Goal: Task Accomplishment & Management: Use online tool/utility

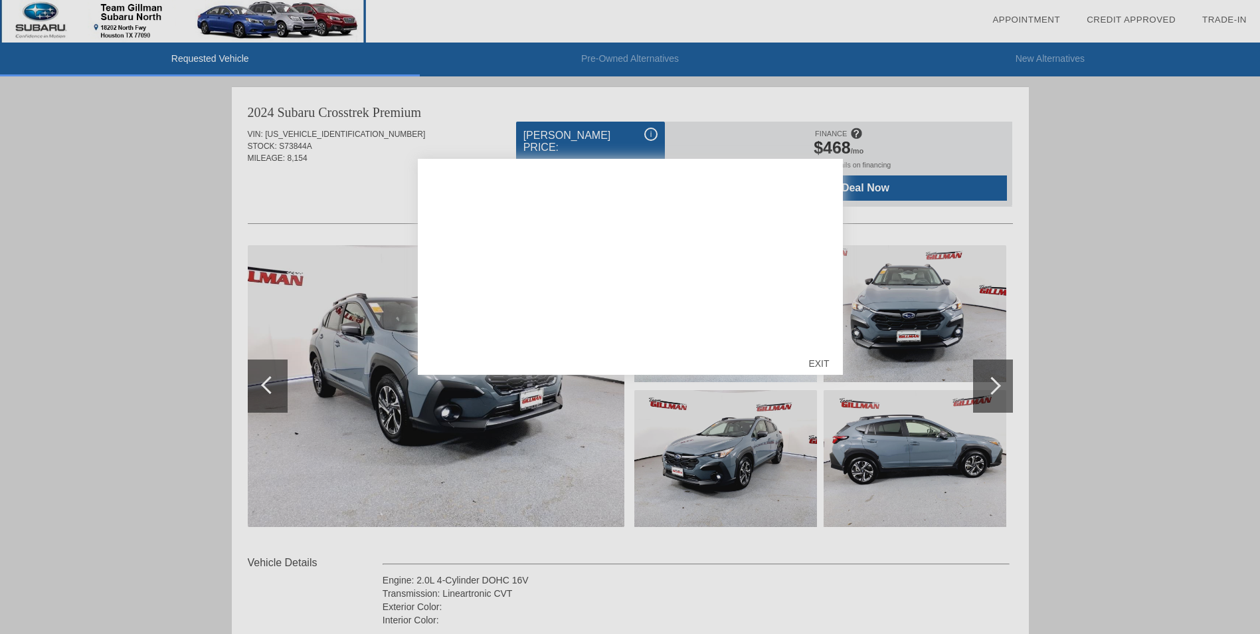
click at [818, 363] on div "EXIT" at bounding box center [818, 363] width 47 height 40
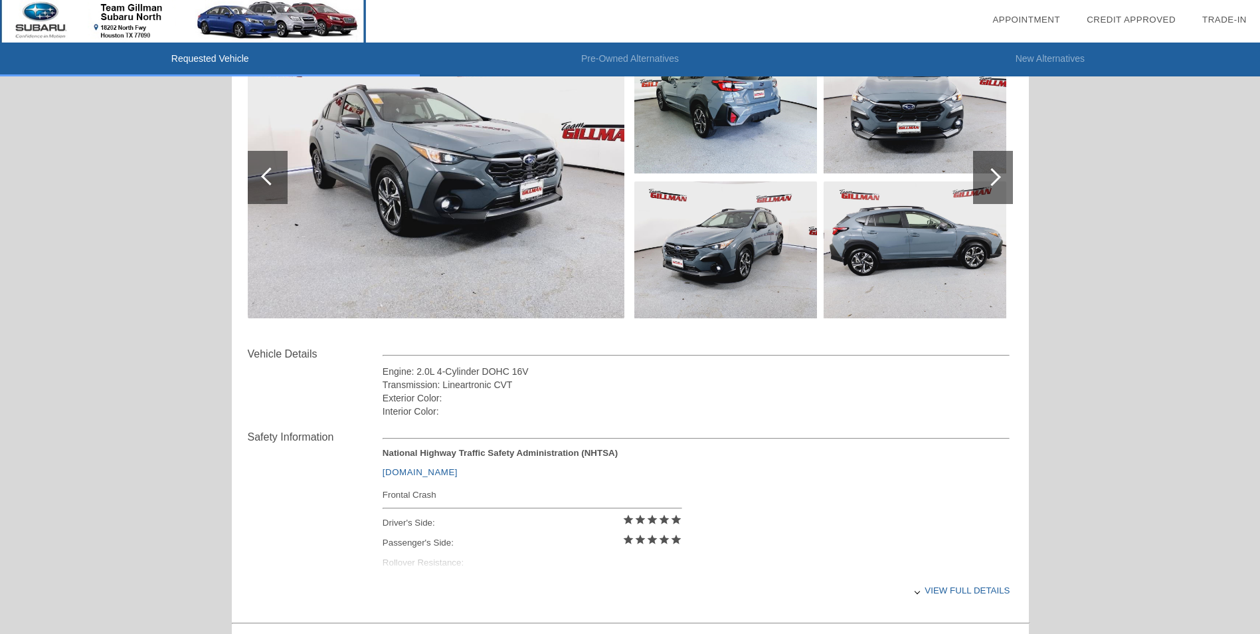
scroll to position [201, 0]
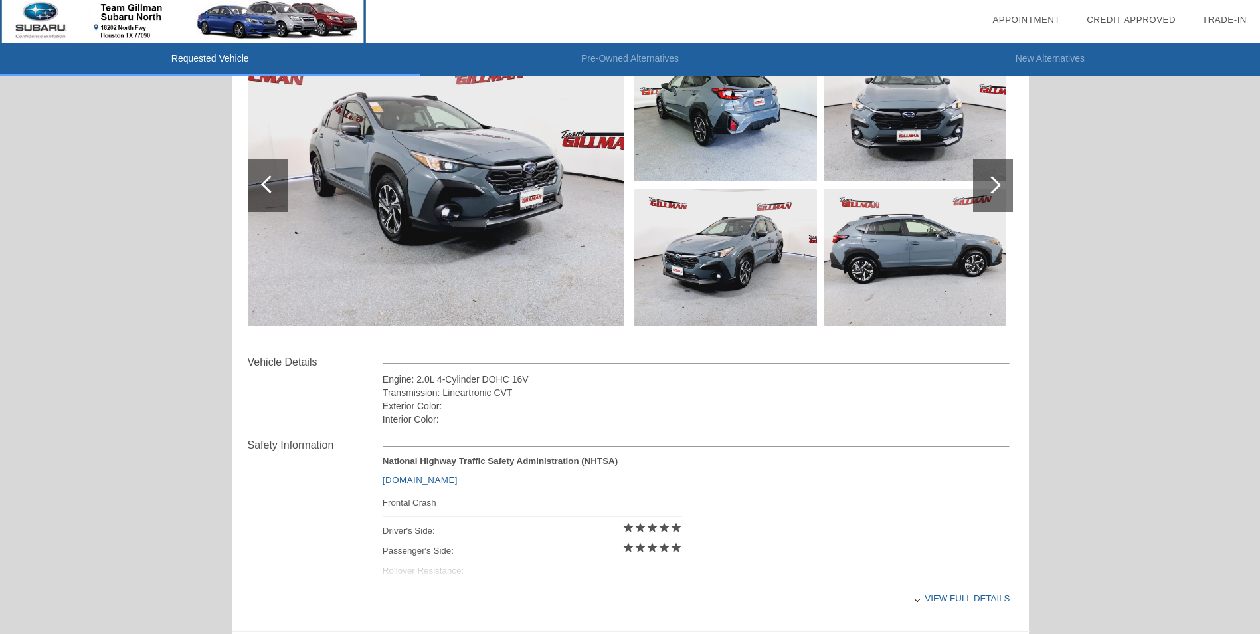
click at [477, 183] on img at bounding box center [436, 186] width 377 height 282
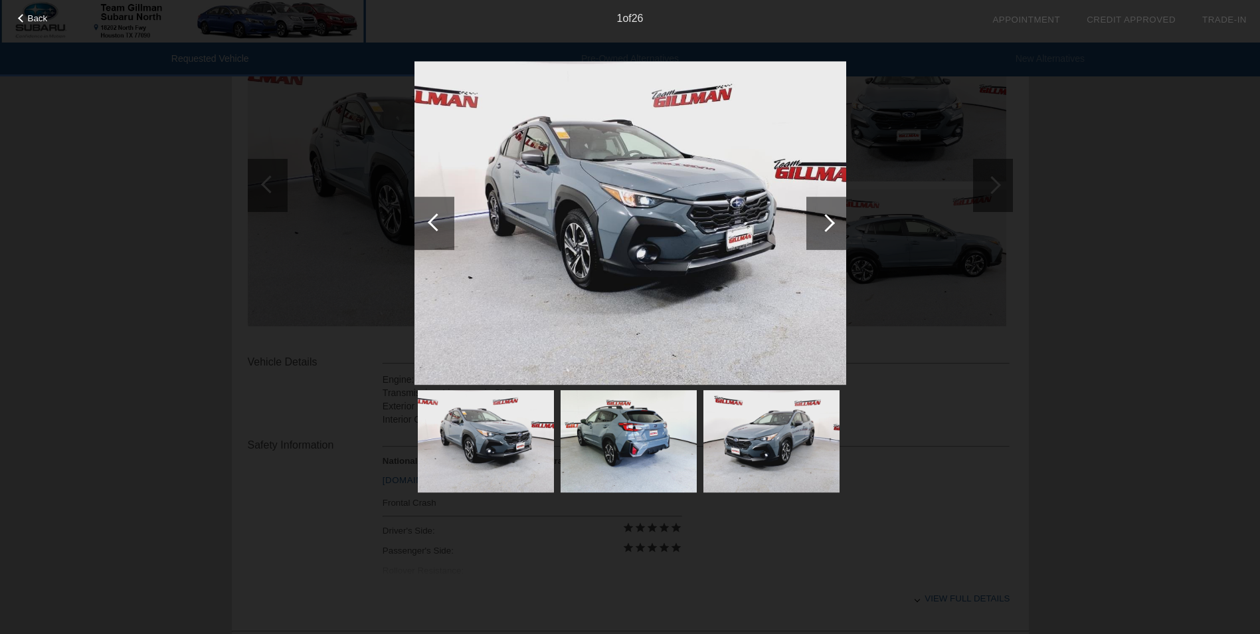
click at [831, 227] on div at bounding box center [826, 223] width 18 height 18
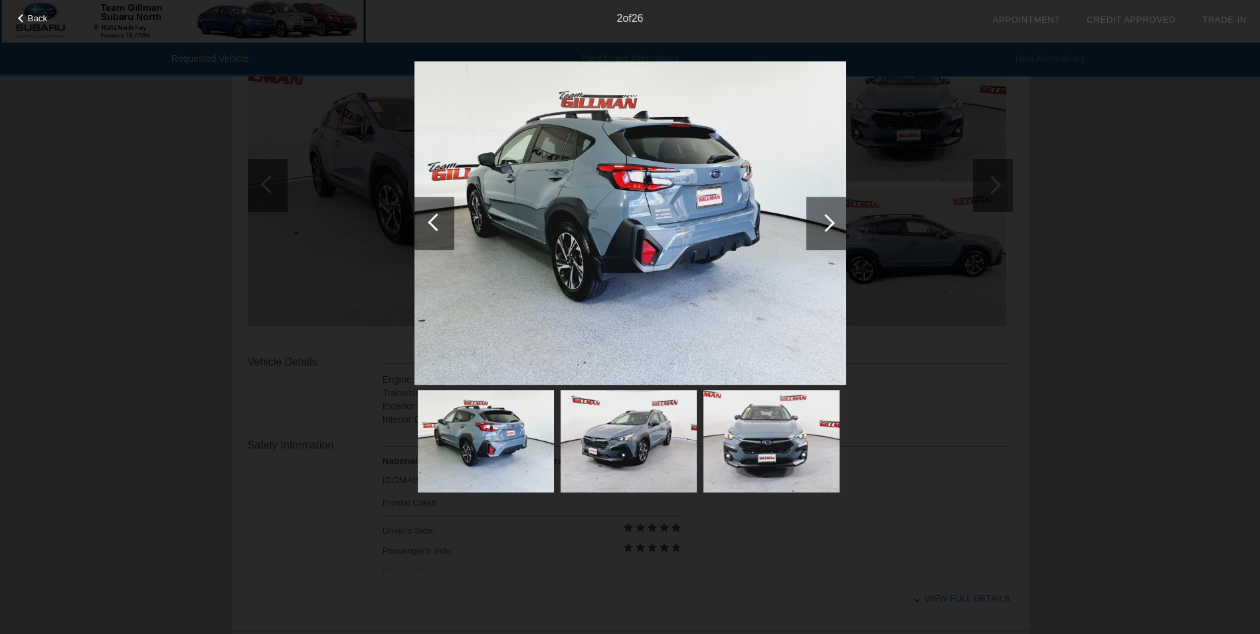
click at [440, 217] on div at bounding box center [437, 222] width 18 height 18
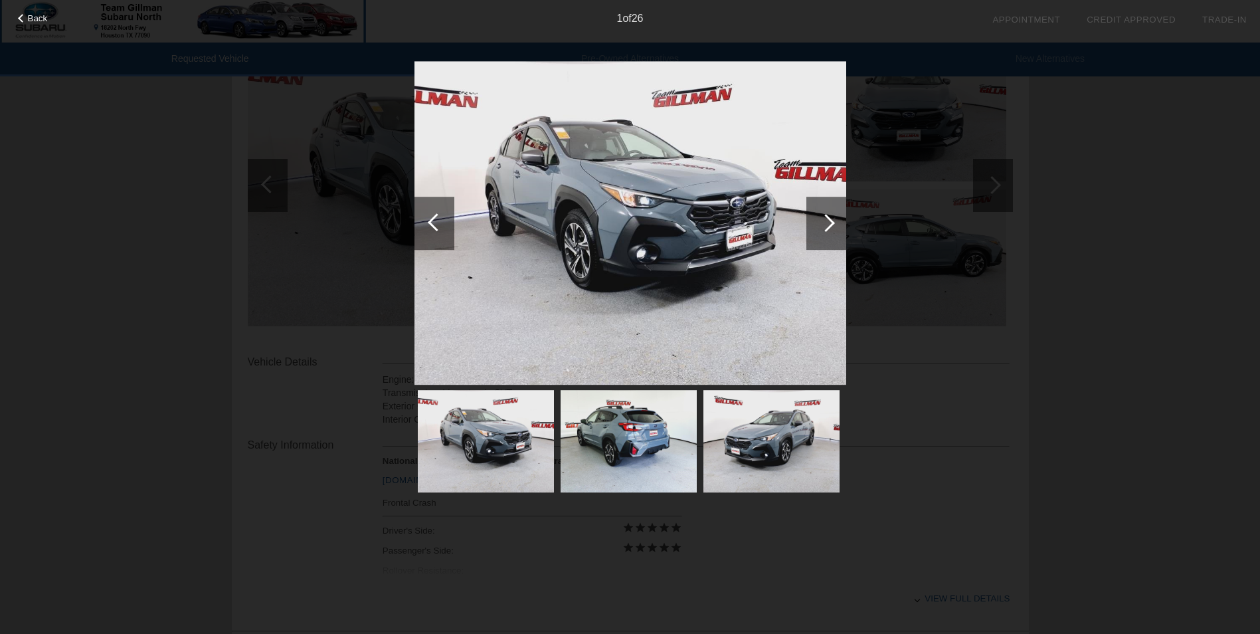
click at [439, 217] on div at bounding box center [437, 222] width 18 height 18
click at [820, 219] on div at bounding box center [826, 223] width 18 height 18
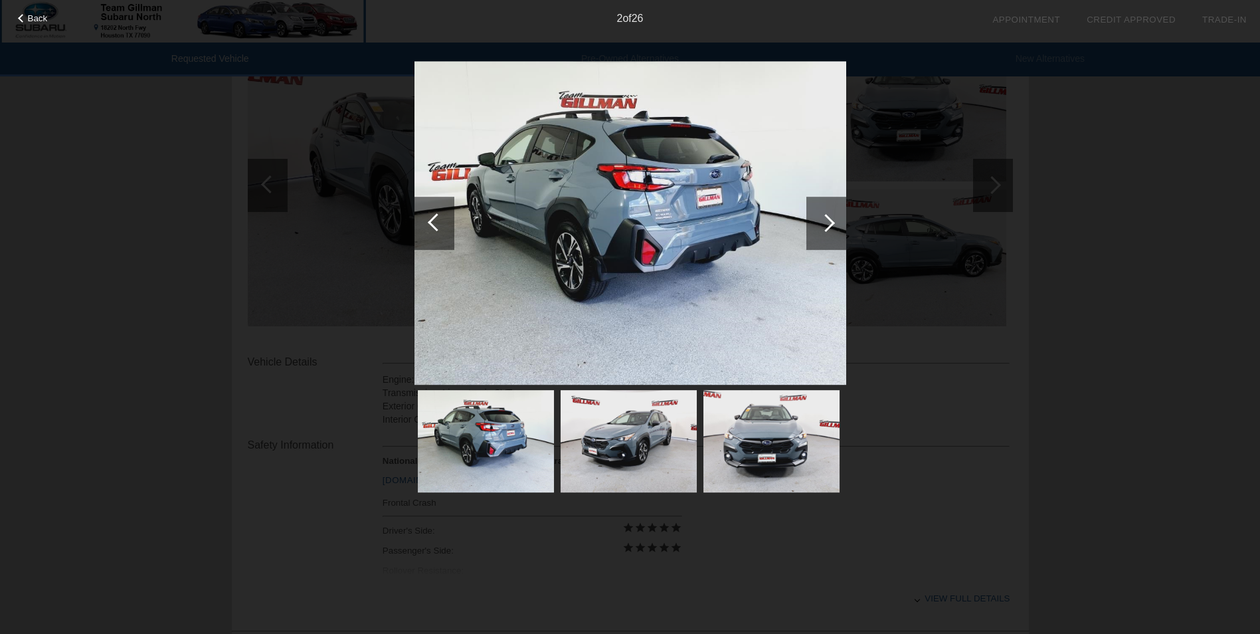
click at [820, 219] on div at bounding box center [826, 223] width 18 height 18
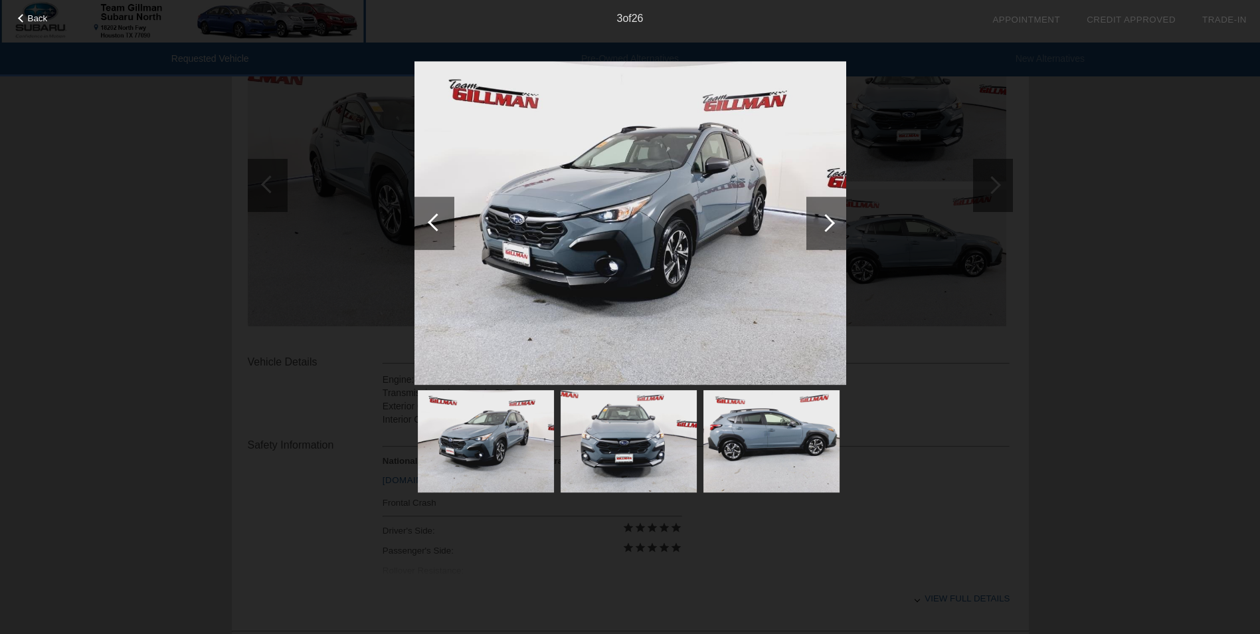
click at [820, 219] on div at bounding box center [826, 223] width 18 height 18
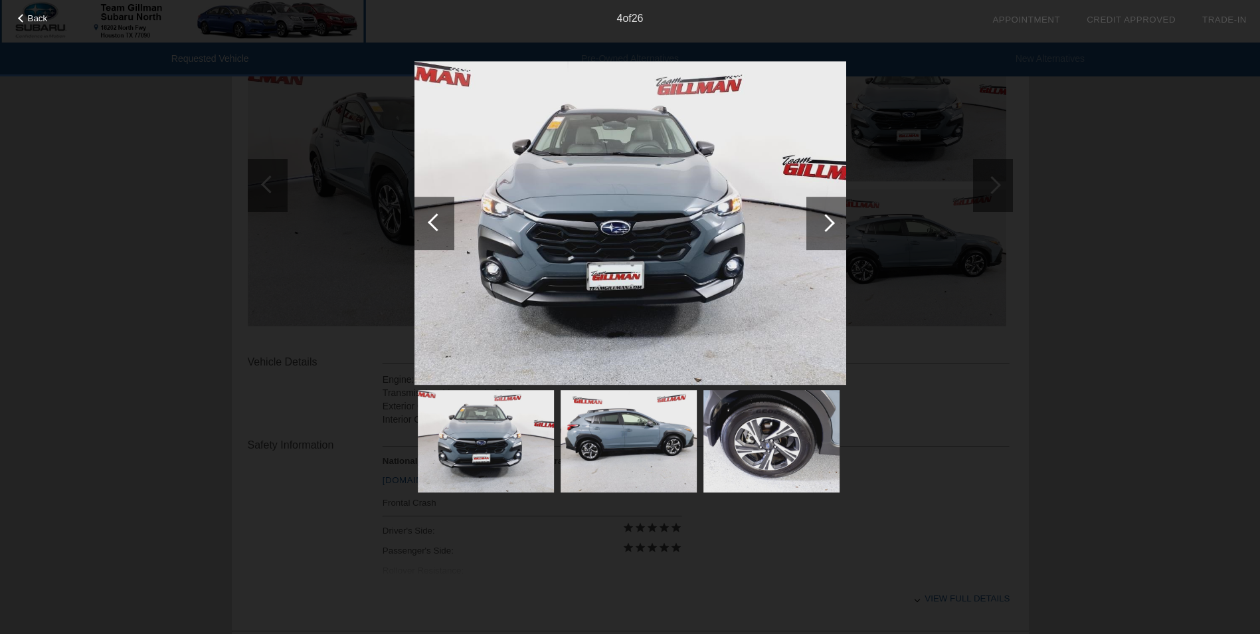
click at [820, 219] on div at bounding box center [826, 223] width 18 height 18
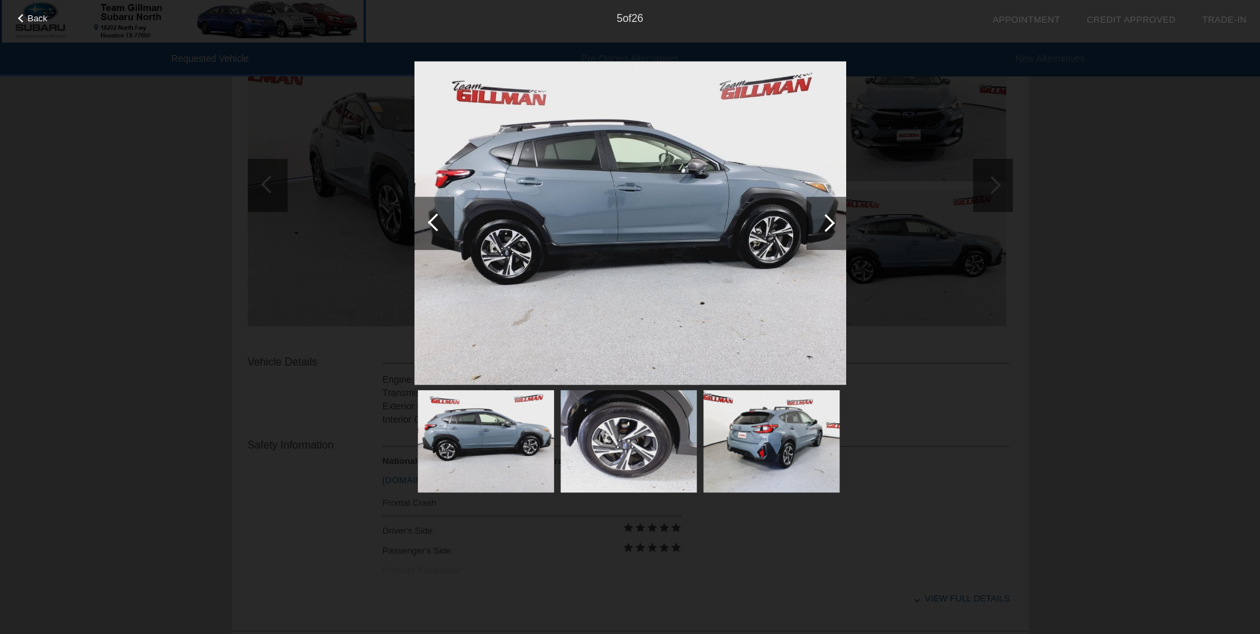
click at [820, 219] on div at bounding box center [826, 223] width 18 height 18
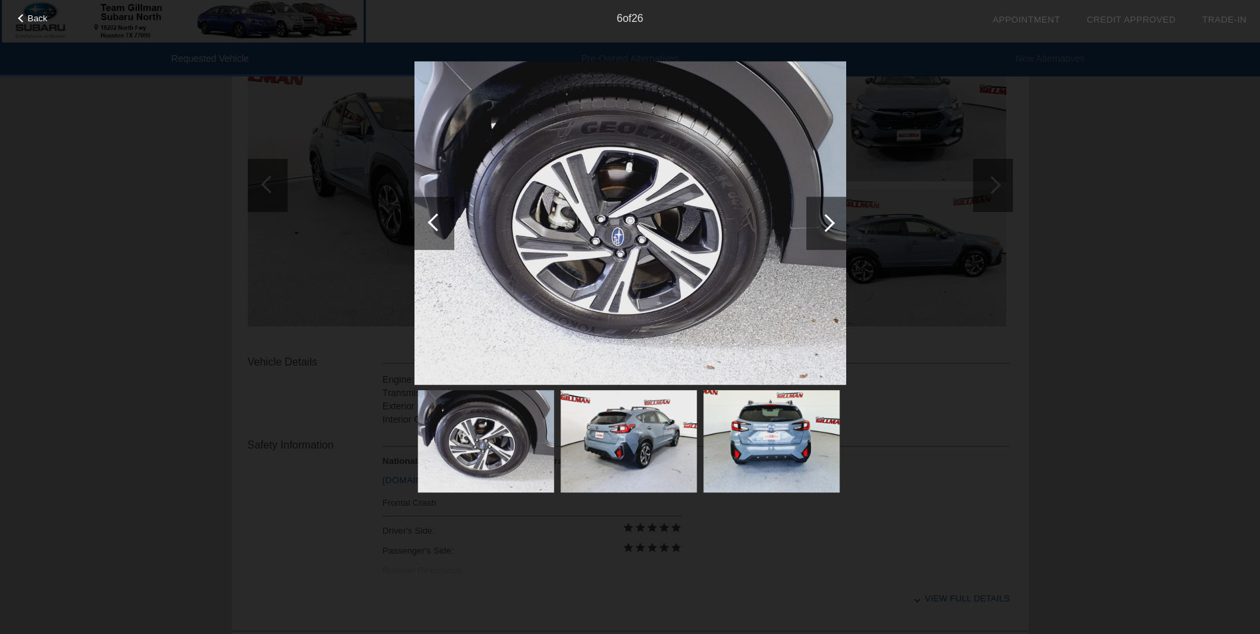
click at [820, 219] on div at bounding box center [826, 223] width 40 height 53
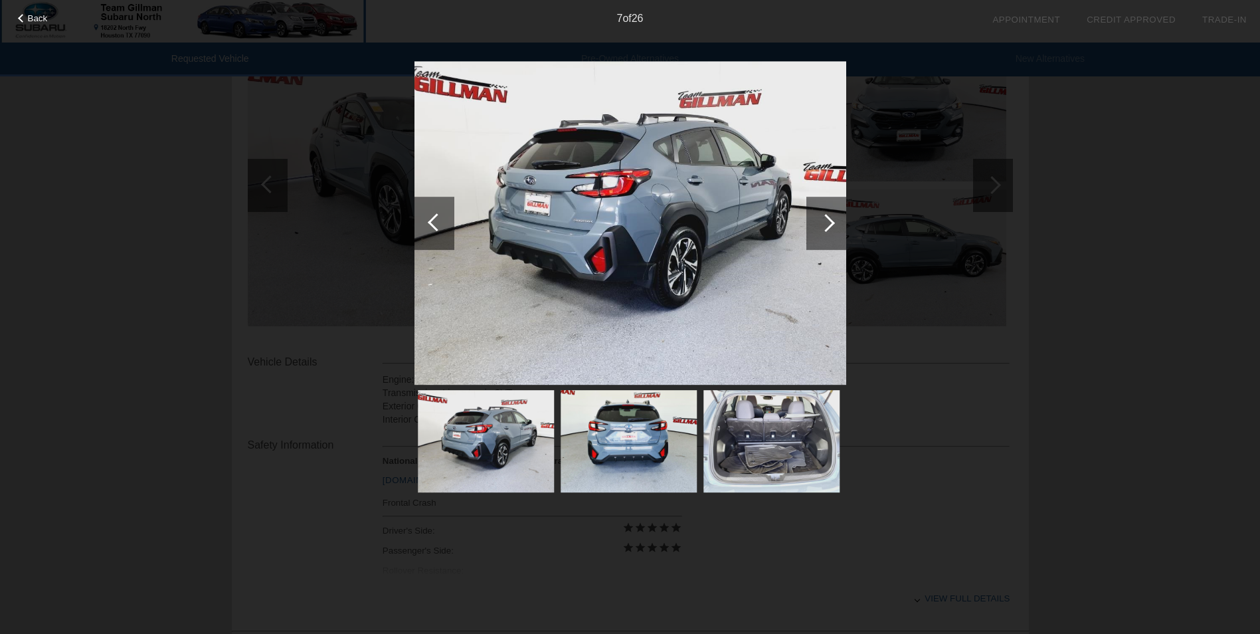
click at [820, 219] on div at bounding box center [826, 223] width 40 height 53
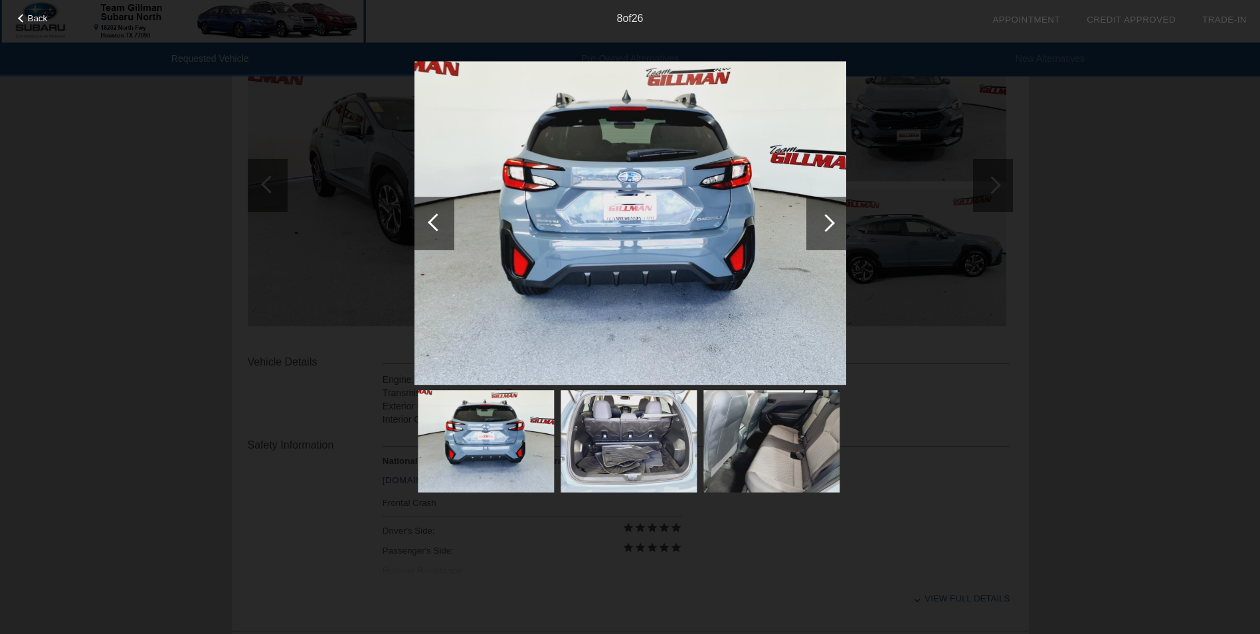
click at [820, 219] on div at bounding box center [826, 223] width 40 height 53
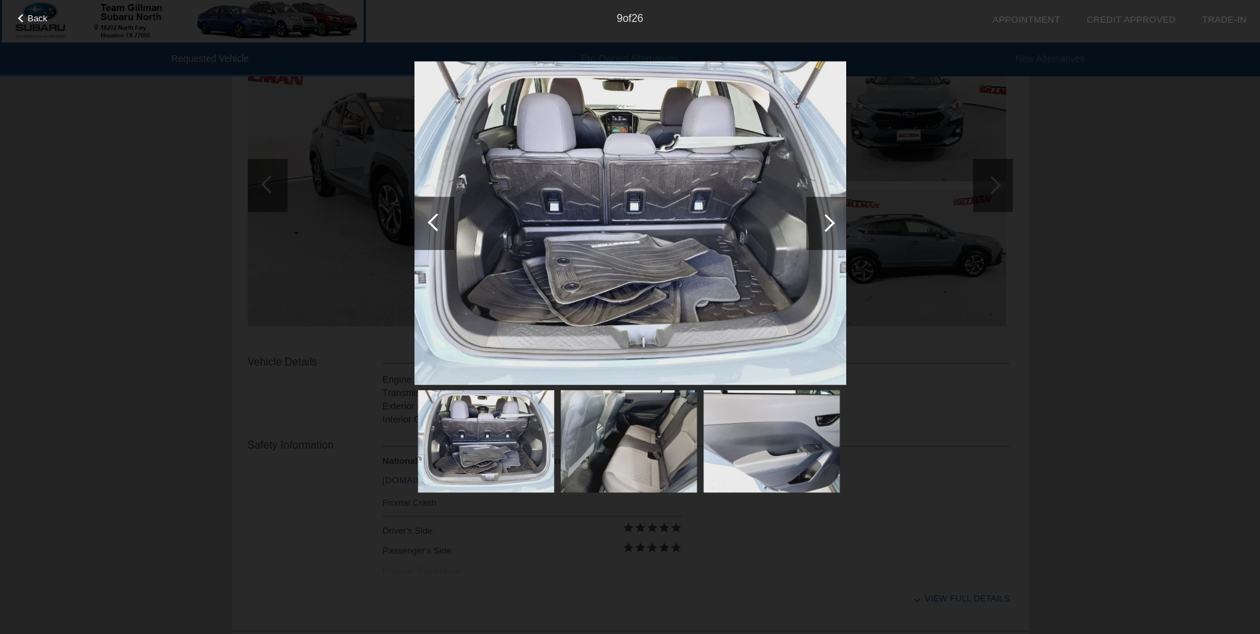
click at [828, 221] on div at bounding box center [826, 223] width 18 height 18
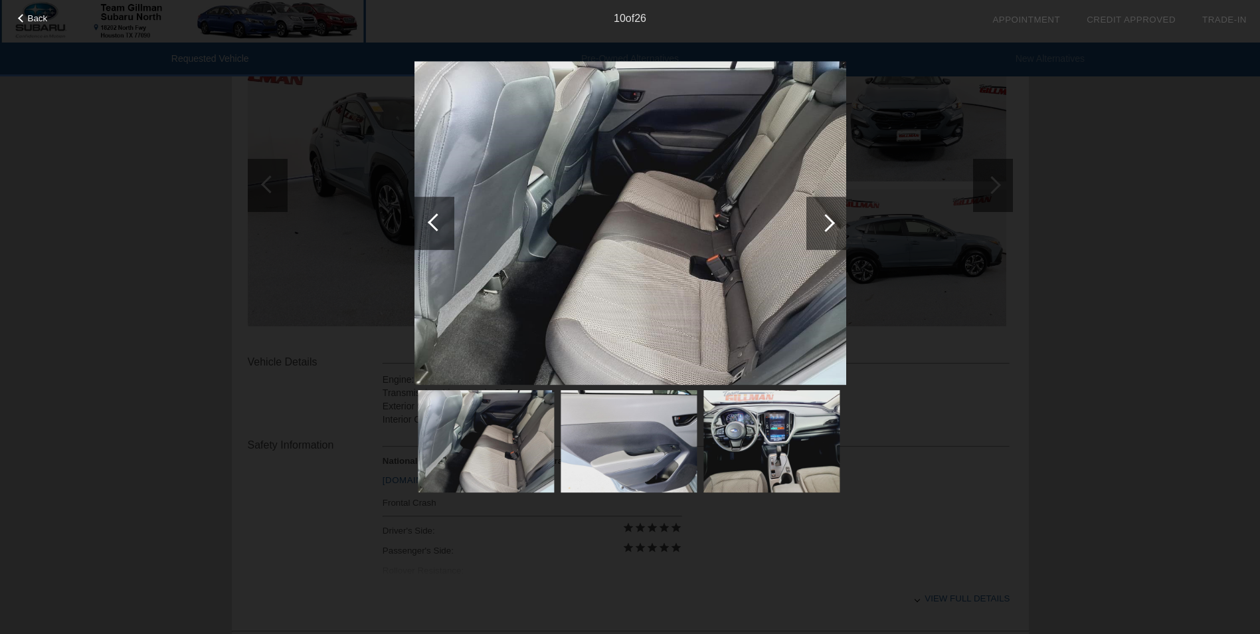
click at [828, 221] on div at bounding box center [826, 223] width 18 height 18
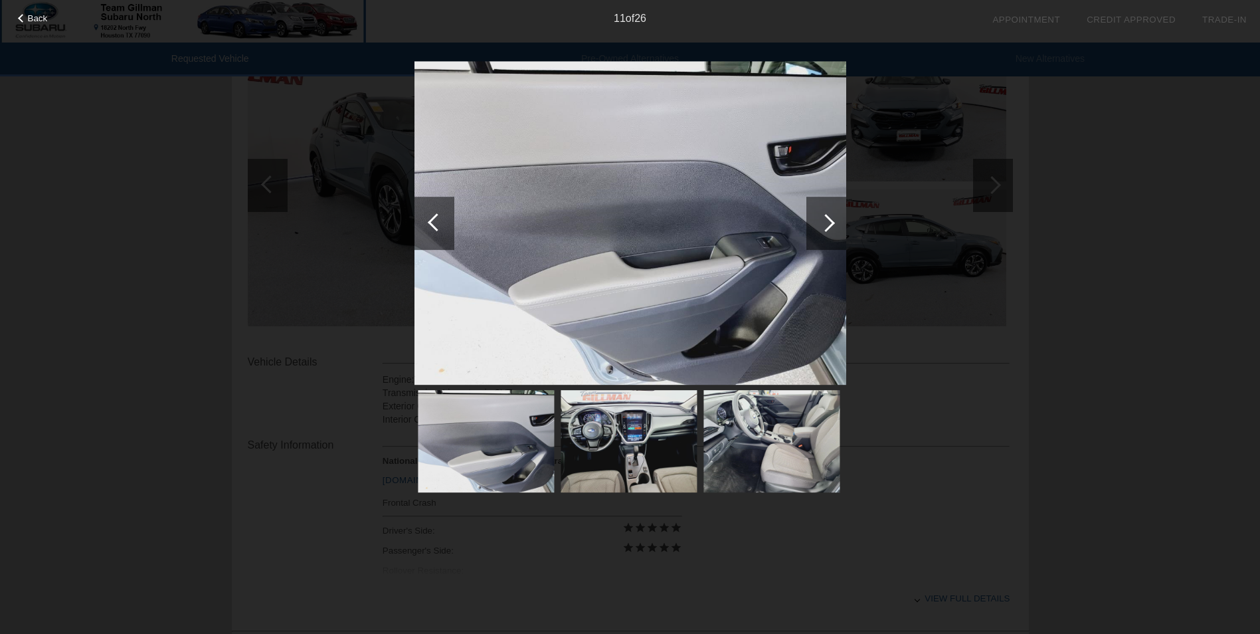
click at [828, 221] on div at bounding box center [826, 223] width 18 height 18
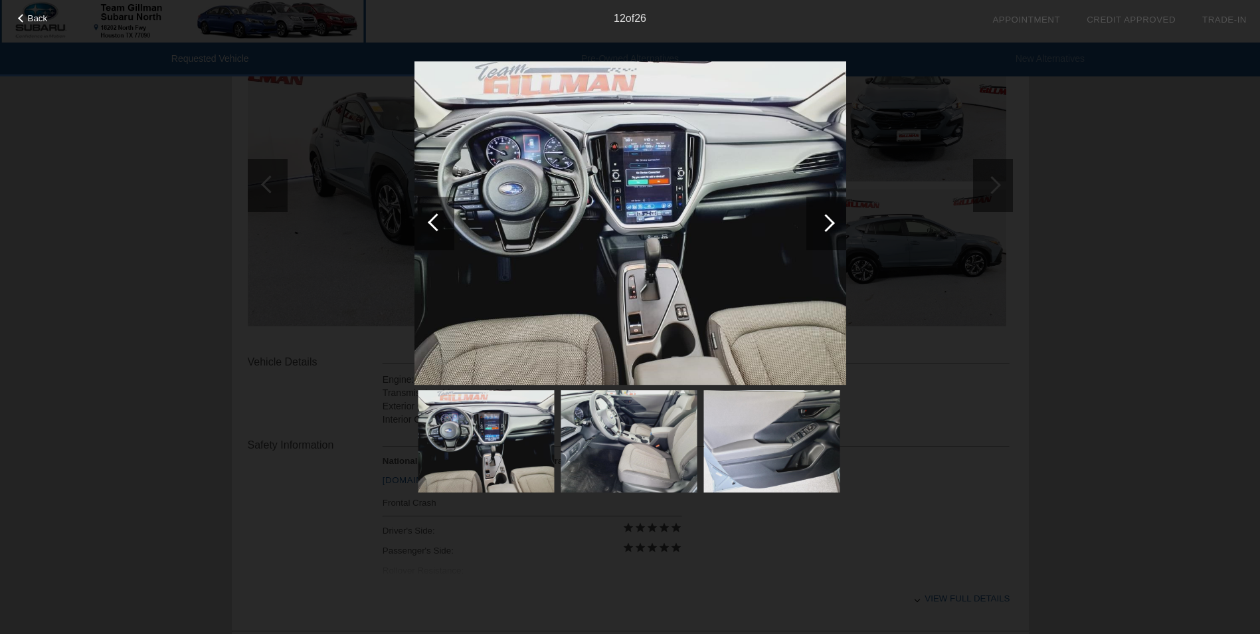
click at [435, 215] on div at bounding box center [437, 222] width 18 height 18
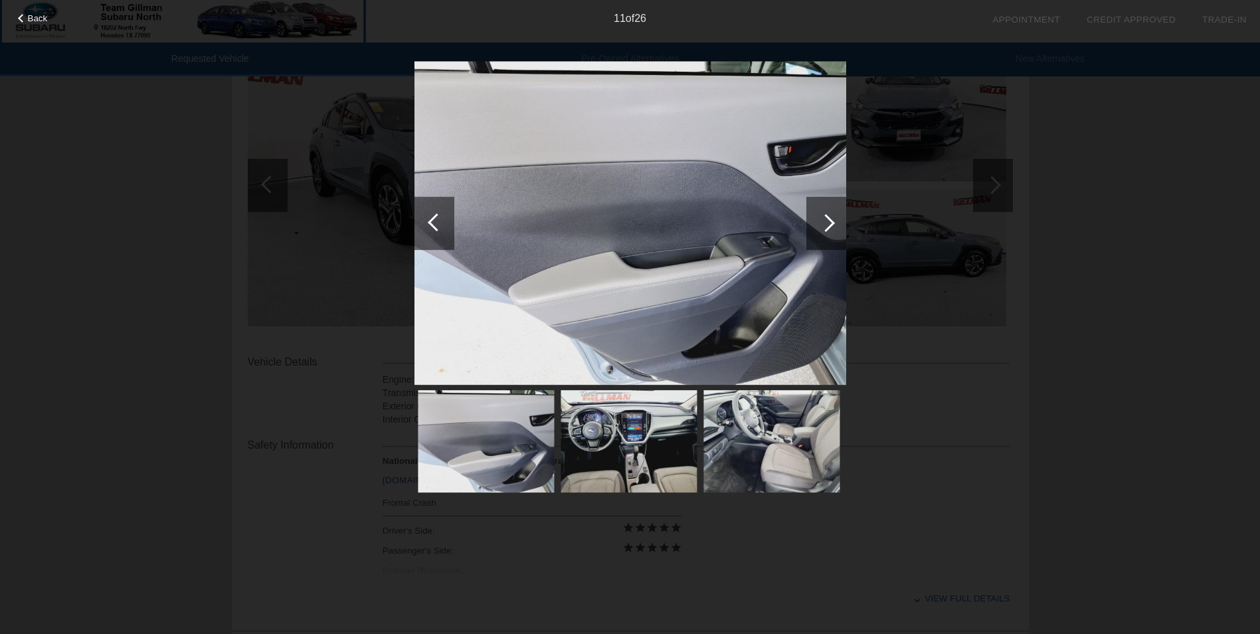
click at [435, 215] on div at bounding box center [437, 222] width 18 height 18
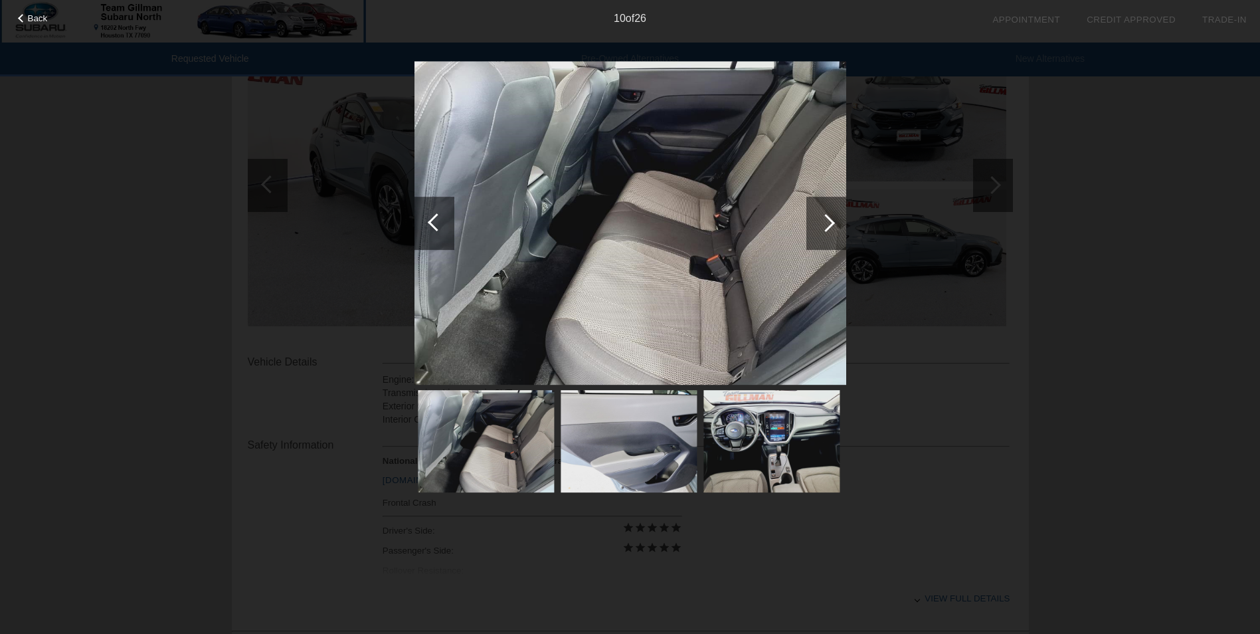
click at [435, 215] on div at bounding box center [437, 222] width 18 height 18
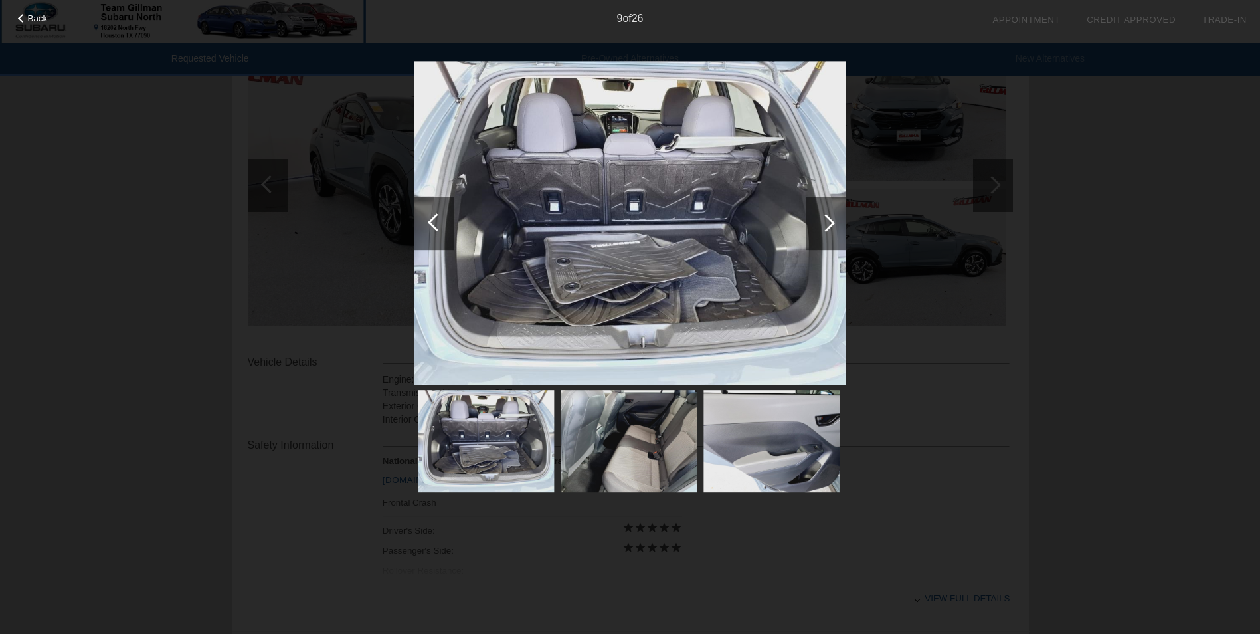
click at [828, 225] on div at bounding box center [826, 223] width 18 height 18
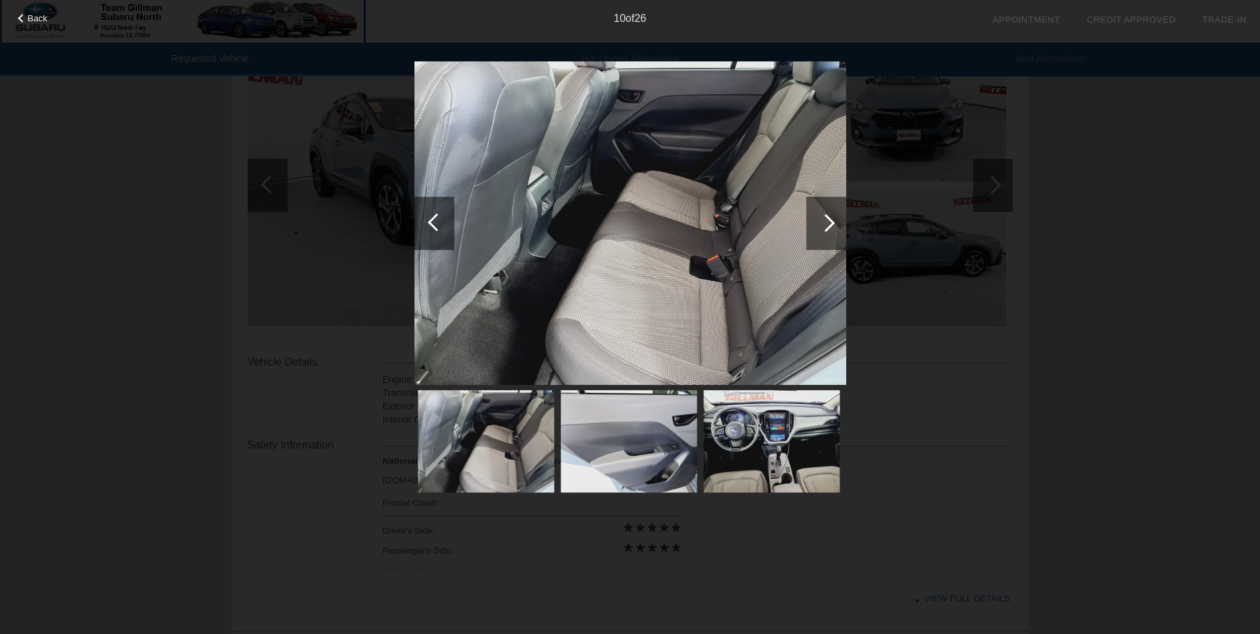
click at [828, 225] on div at bounding box center [826, 223] width 18 height 18
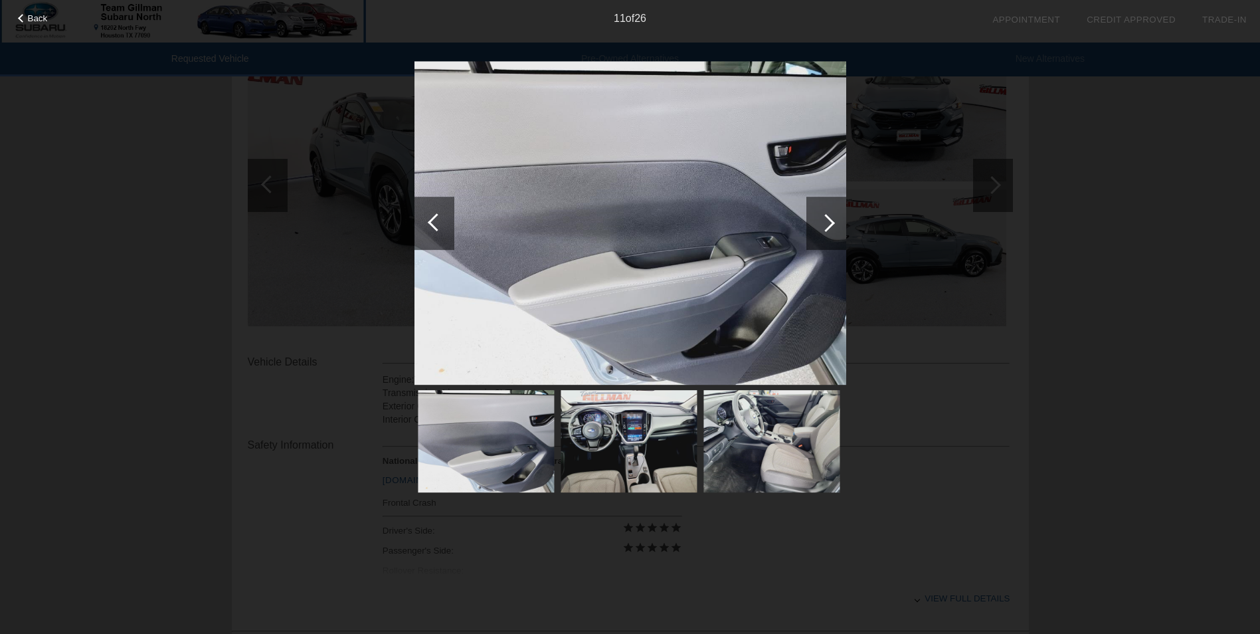
click at [828, 225] on div at bounding box center [826, 223] width 18 height 18
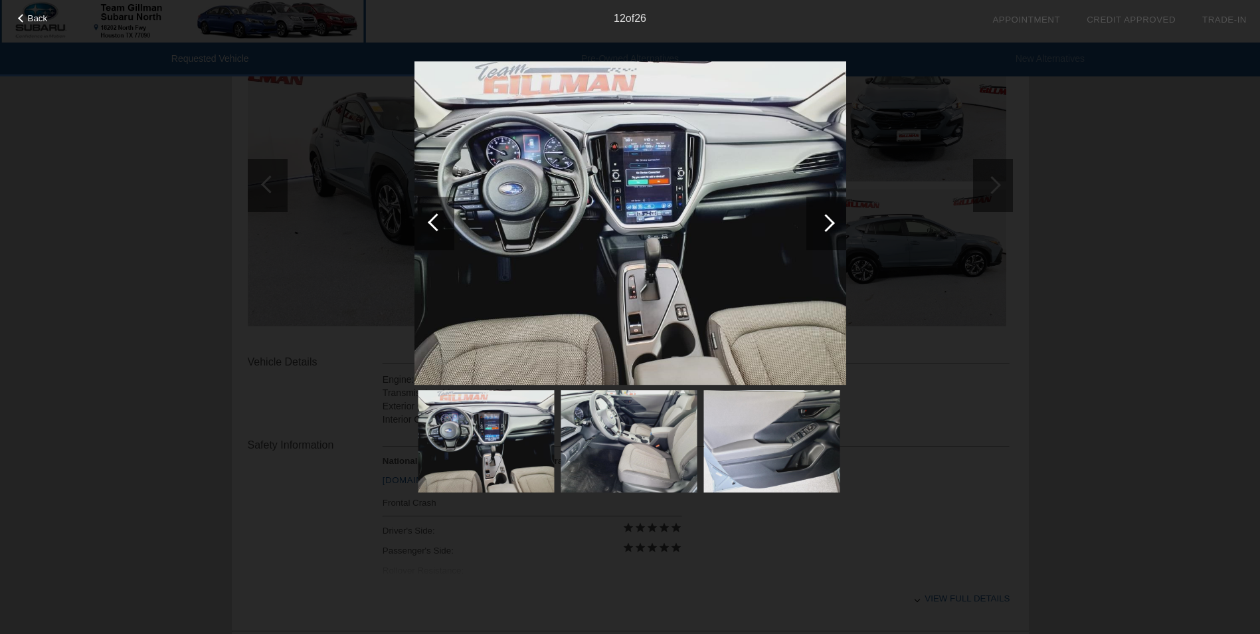
click at [827, 225] on div at bounding box center [826, 223] width 18 height 18
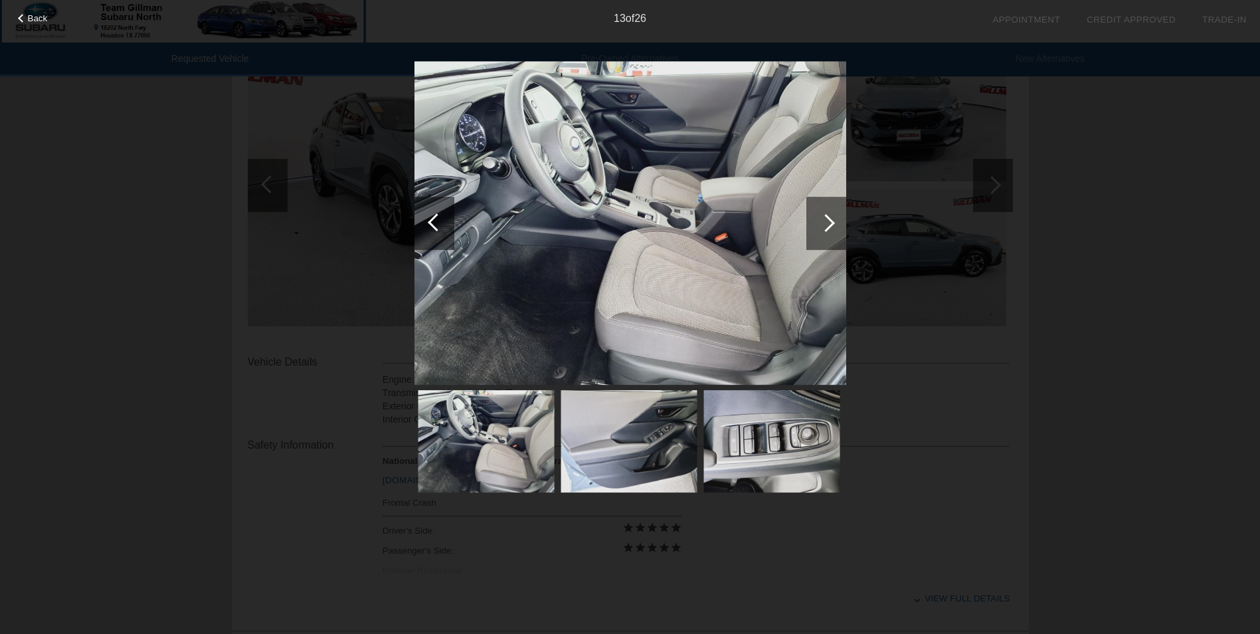
click at [827, 225] on div at bounding box center [826, 223] width 18 height 18
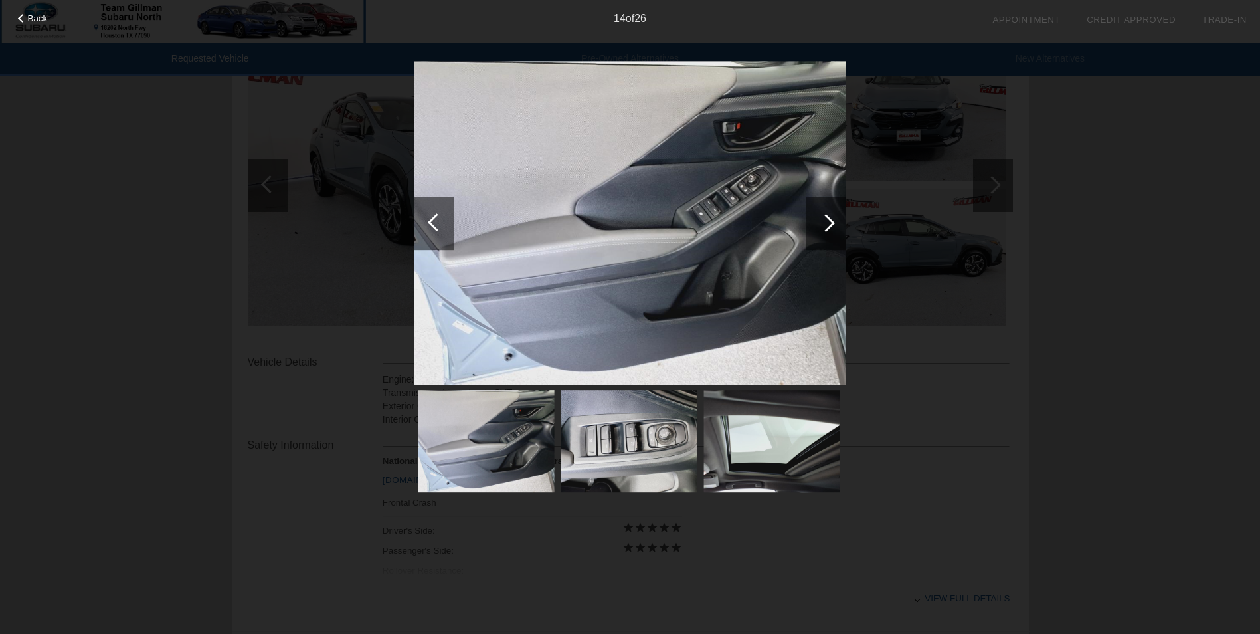
click at [826, 225] on div at bounding box center [826, 223] width 18 height 18
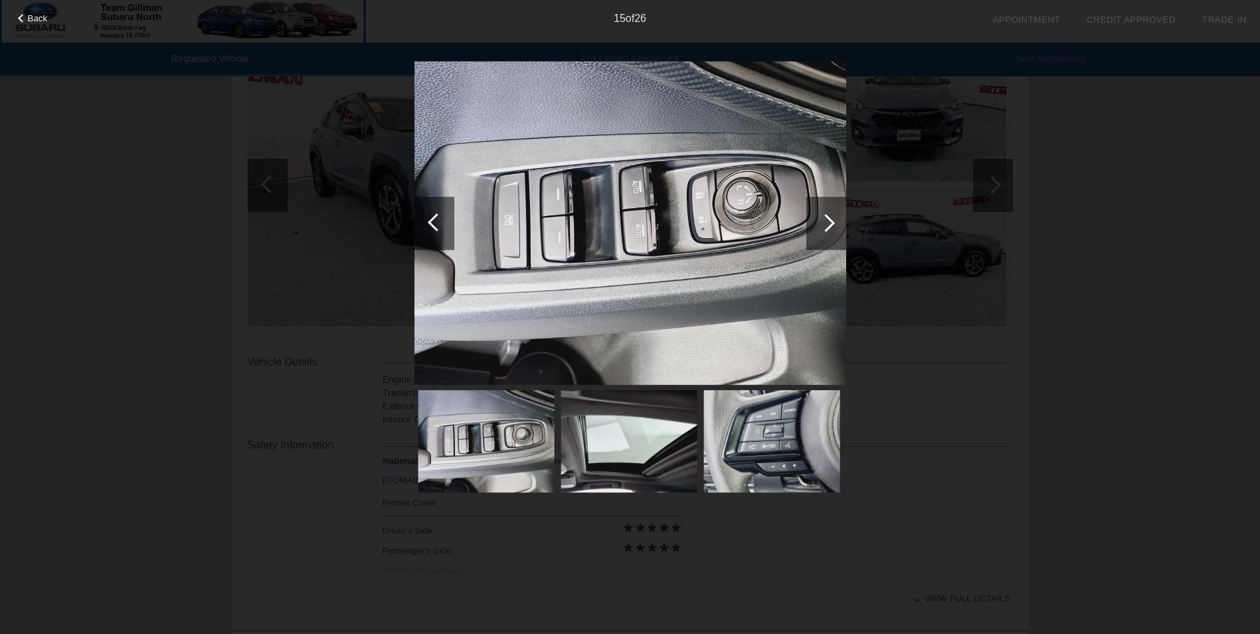
click at [826, 225] on div at bounding box center [826, 223] width 18 height 18
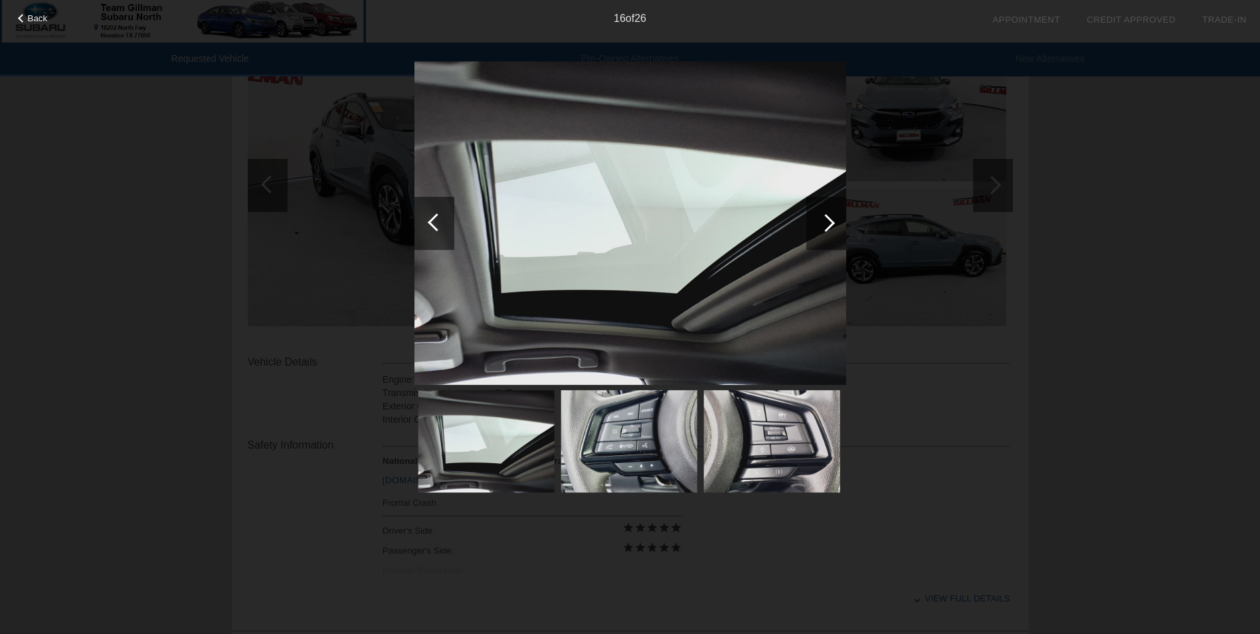
click at [826, 225] on div at bounding box center [826, 223] width 18 height 18
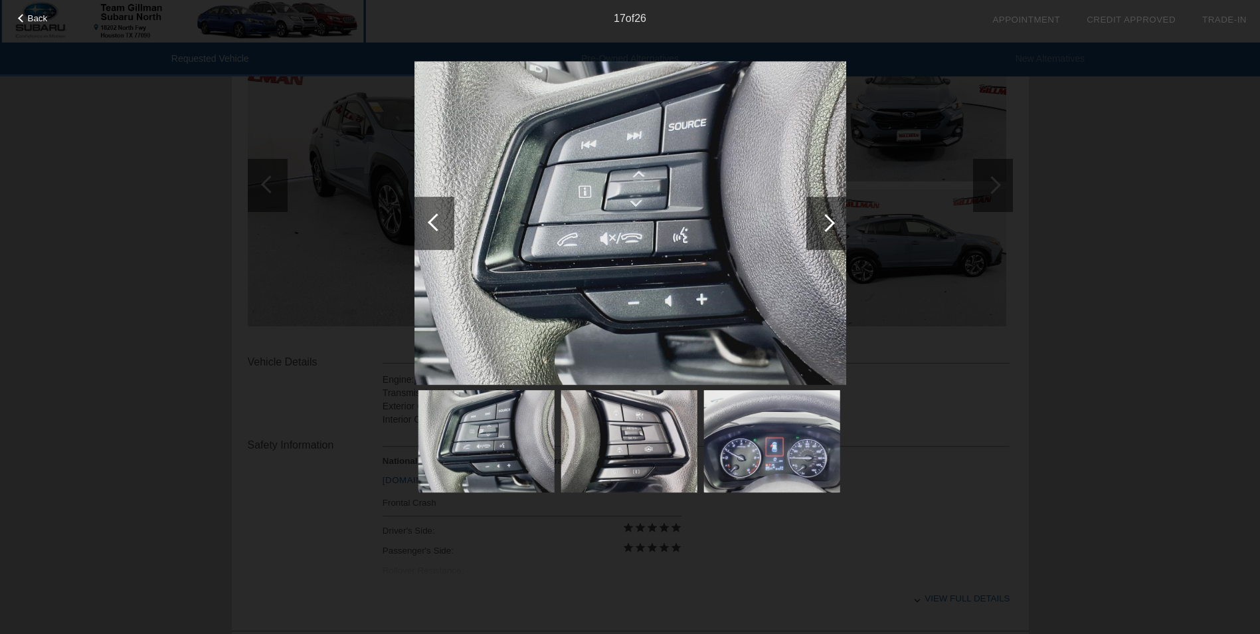
click at [826, 225] on div at bounding box center [826, 223] width 18 height 18
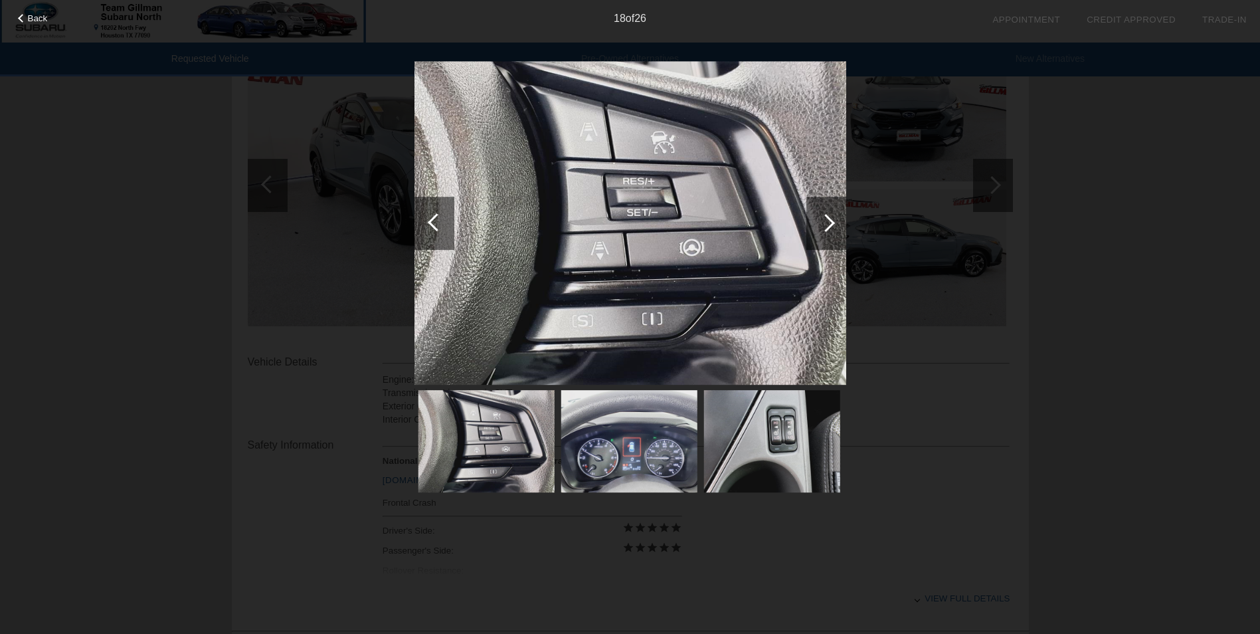
click at [826, 225] on div at bounding box center [826, 223] width 18 height 18
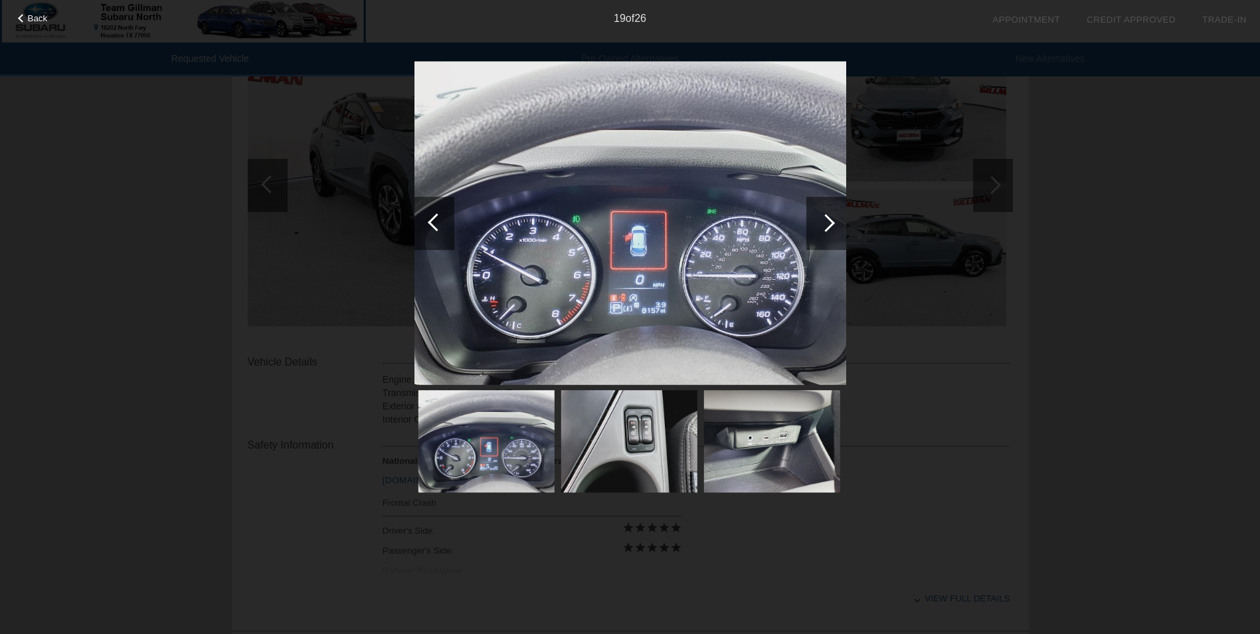
click at [826, 225] on div at bounding box center [826, 223] width 18 height 18
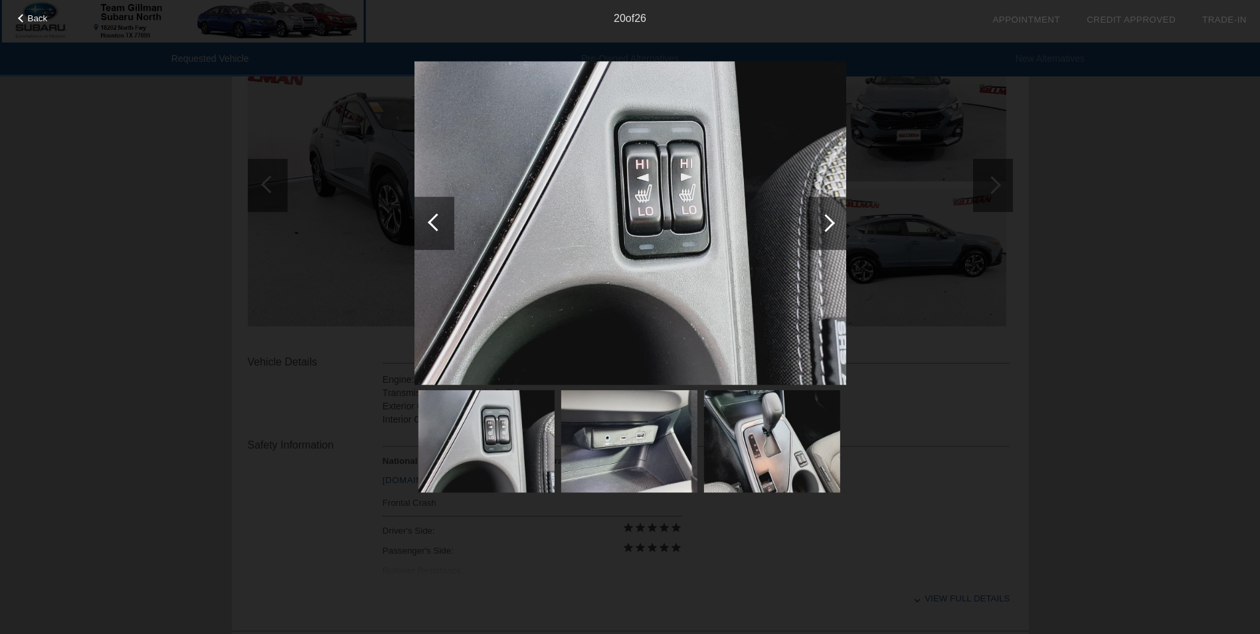
click at [826, 225] on div at bounding box center [826, 223] width 18 height 18
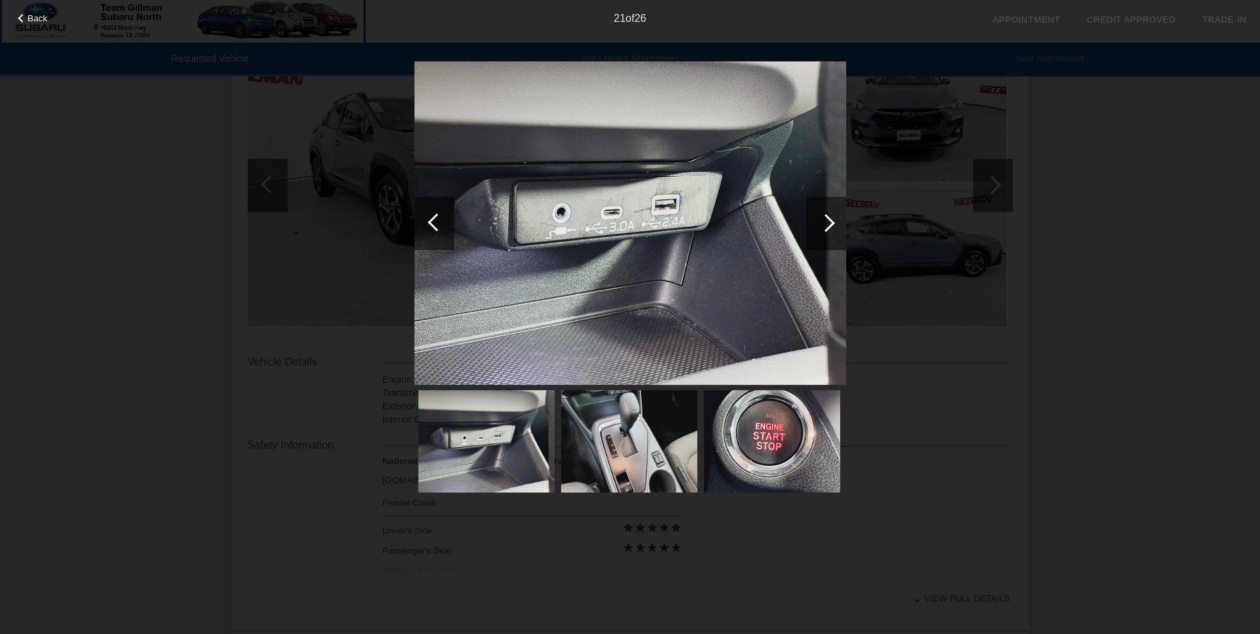
click at [826, 225] on div at bounding box center [826, 223] width 18 height 18
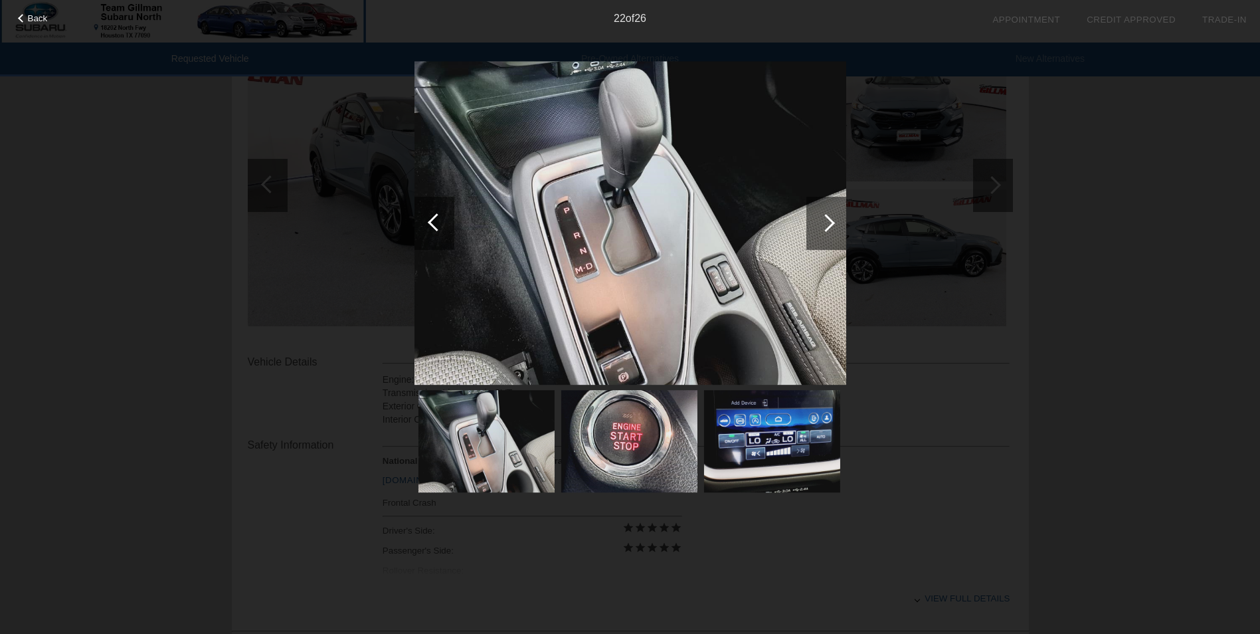
click at [826, 225] on div at bounding box center [826, 223] width 18 height 18
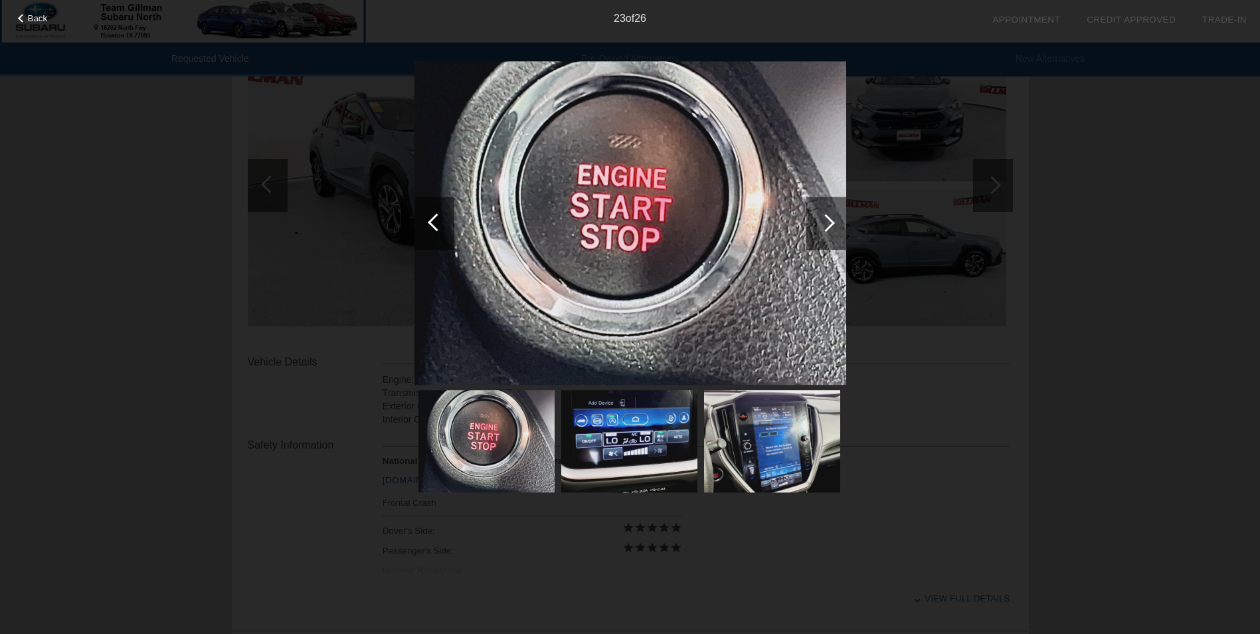
click at [826, 225] on div at bounding box center [826, 223] width 18 height 18
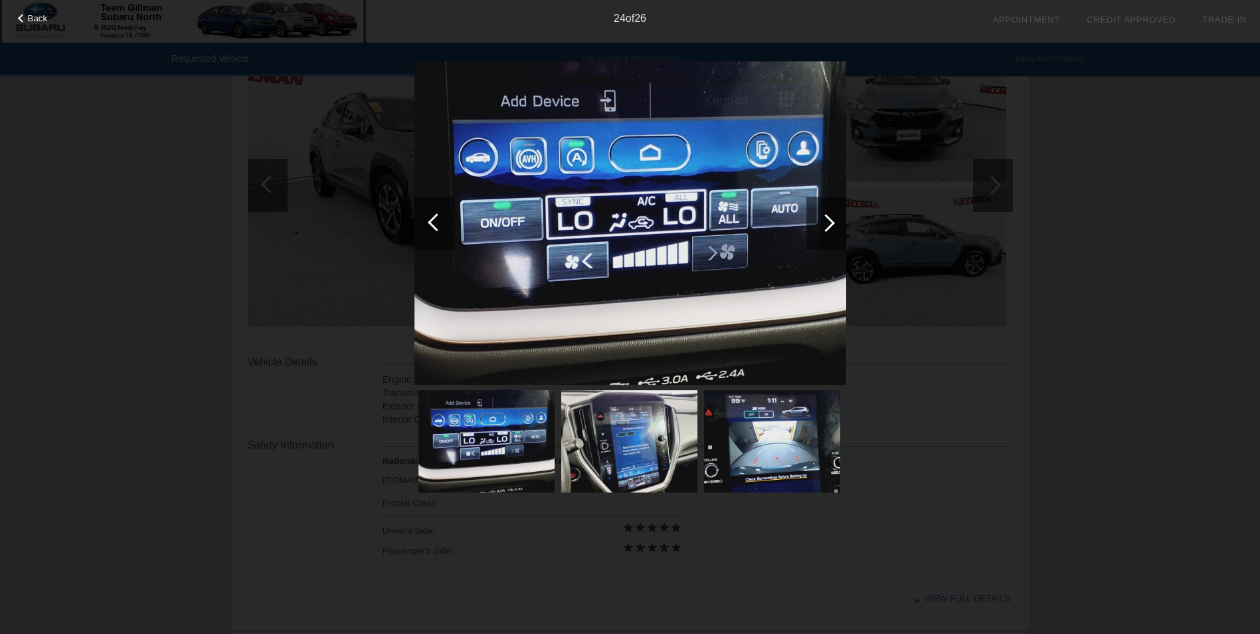
click at [826, 225] on div at bounding box center [826, 223] width 18 height 18
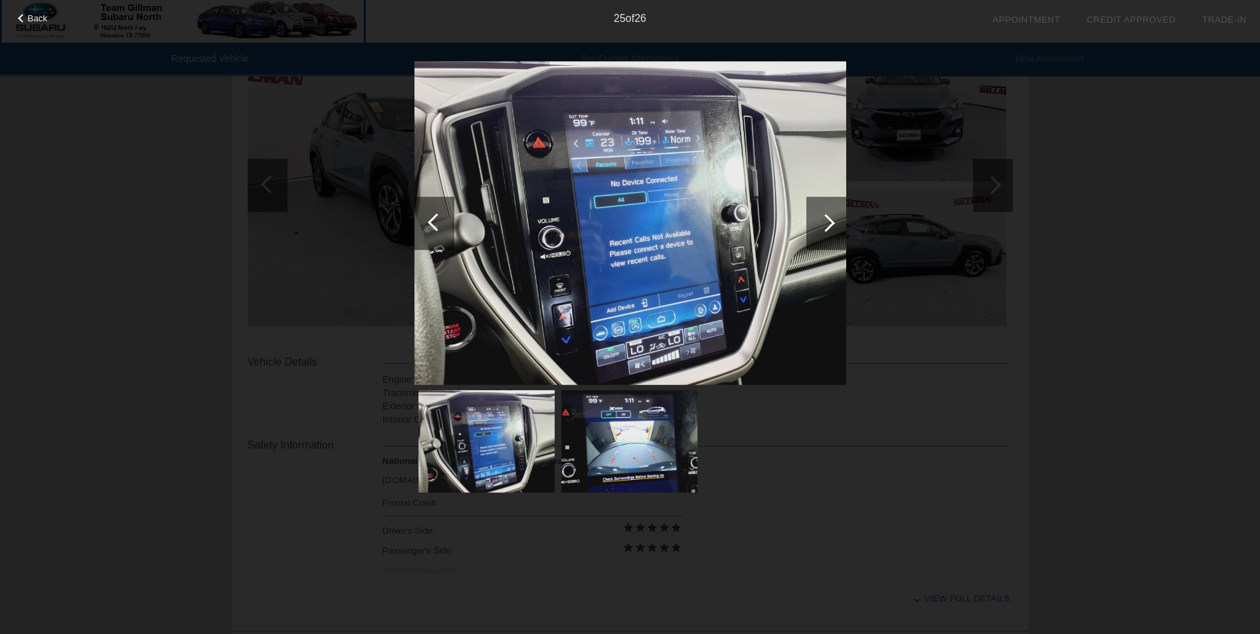
click at [826, 225] on div at bounding box center [826, 223] width 18 height 18
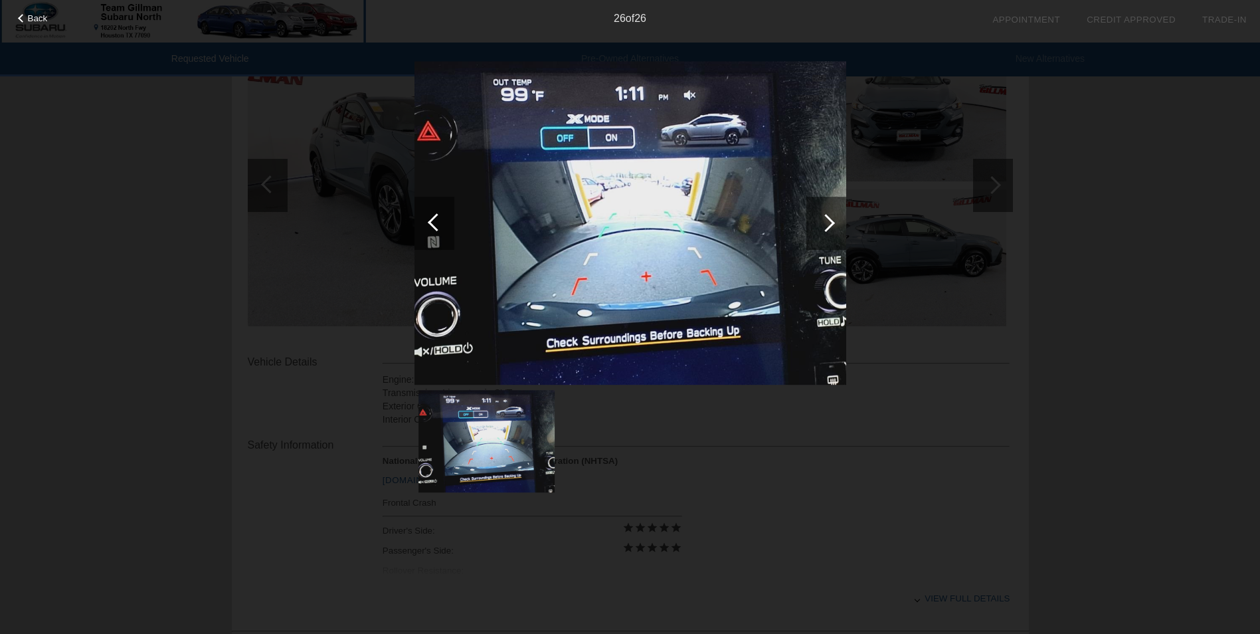
click at [826, 225] on div at bounding box center [826, 223] width 18 height 18
click at [433, 219] on div at bounding box center [437, 222] width 18 height 18
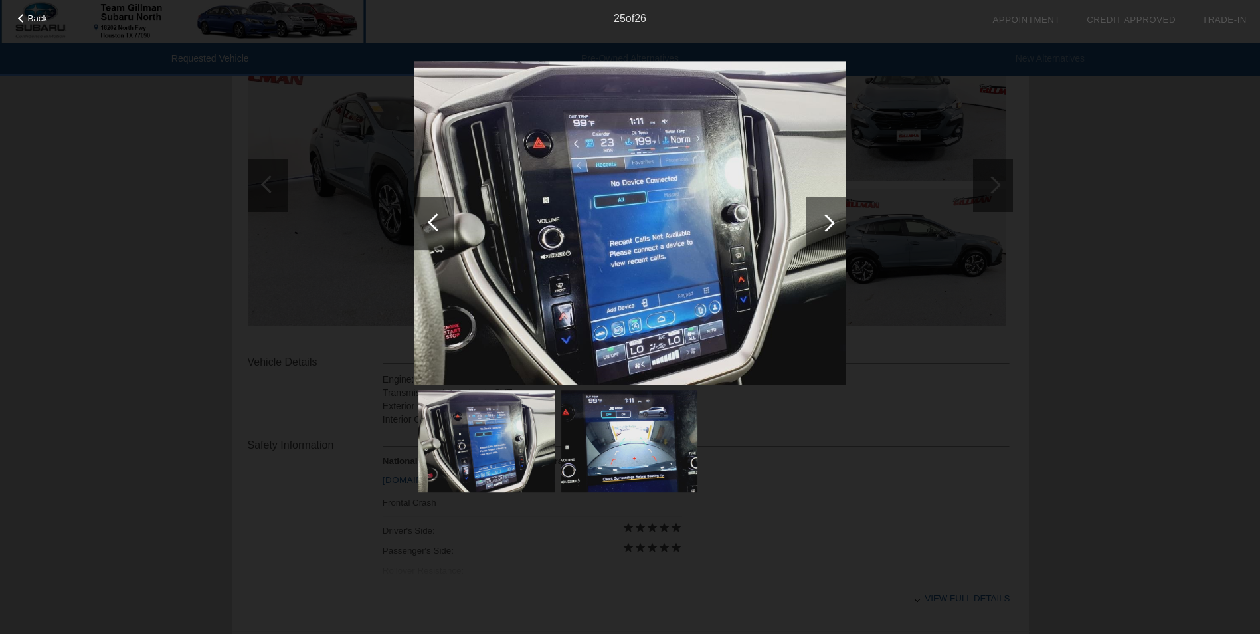
click at [432, 219] on div at bounding box center [437, 222] width 18 height 18
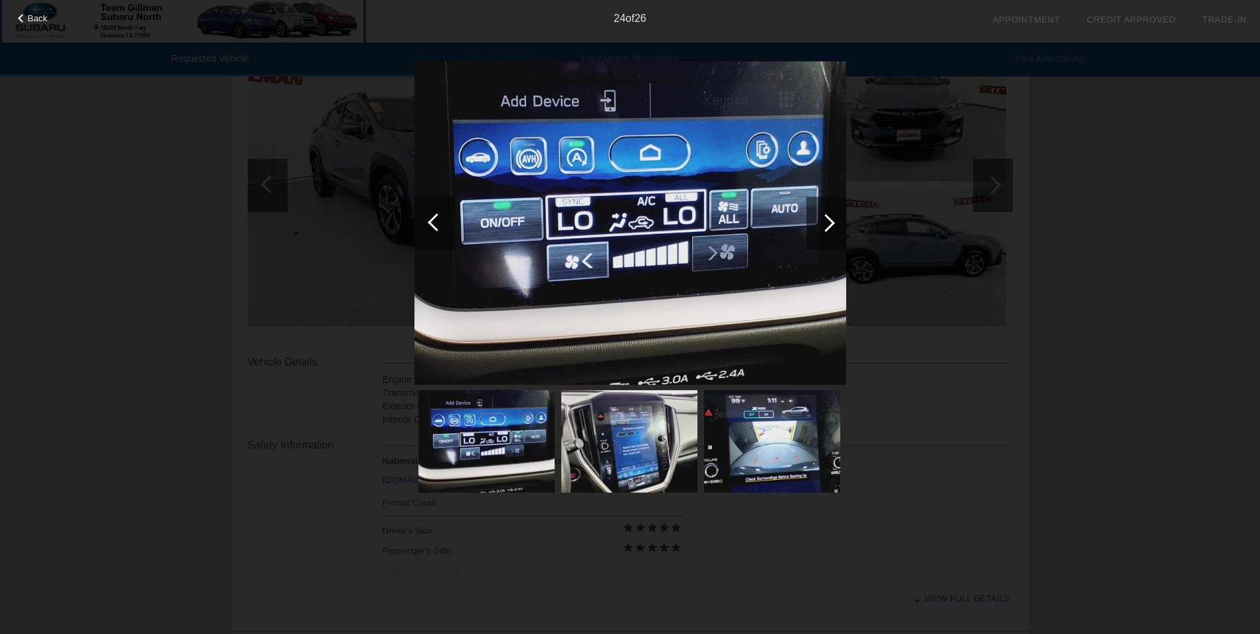
click at [432, 219] on div at bounding box center [437, 222] width 18 height 18
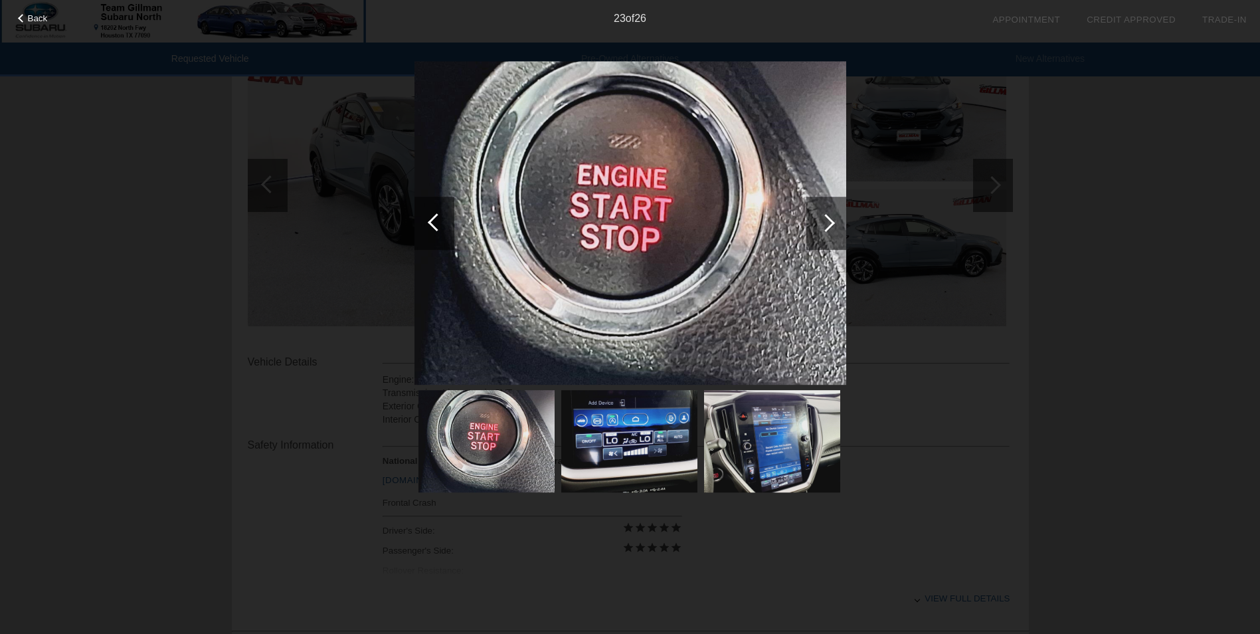
click at [432, 219] on div at bounding box center [437, 222] width 18 height 18
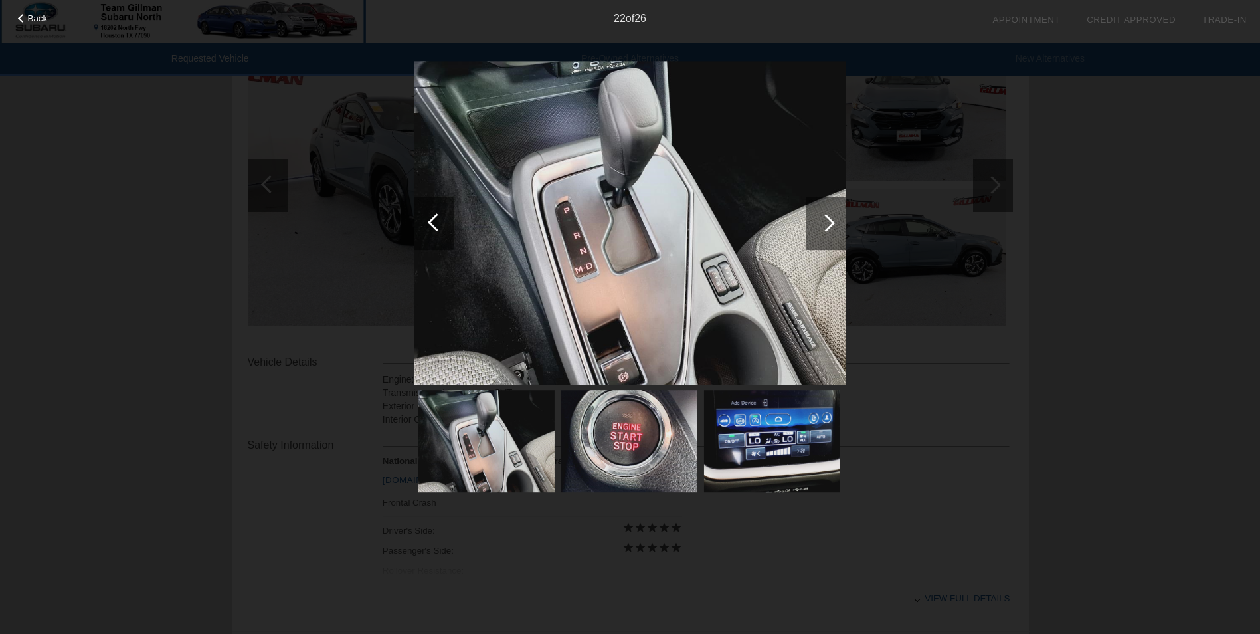
click at [432, 219] on div at bounding box center [437, 222] width 18 height 18
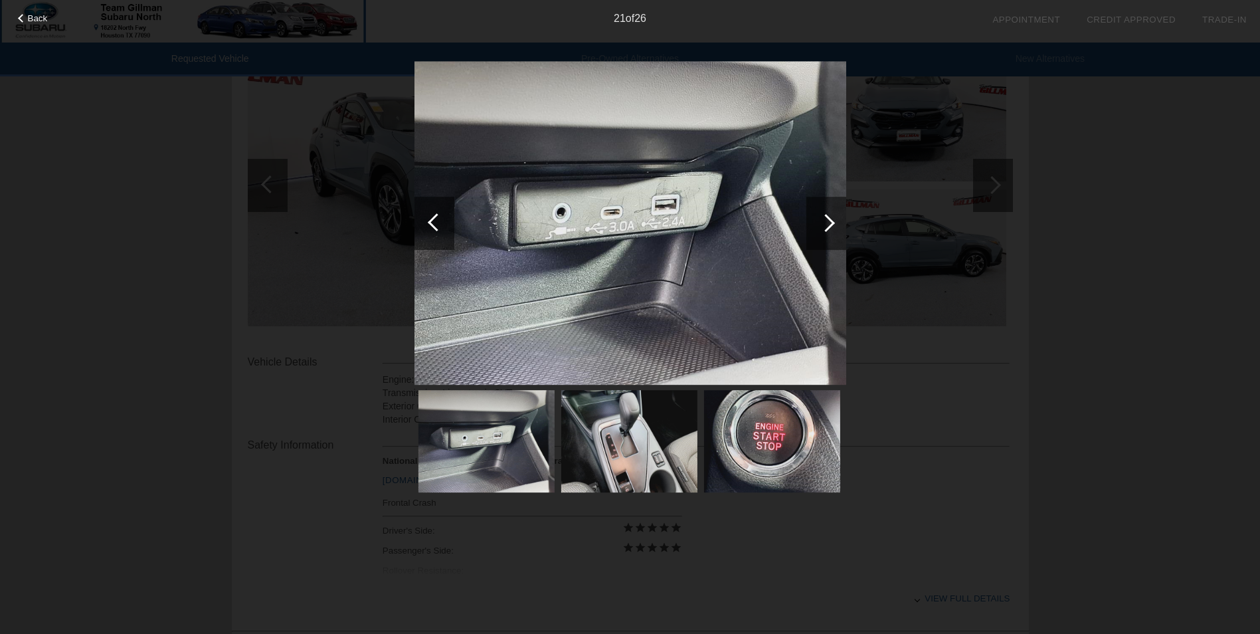
click at [432, 219] on div at bounding box center [437, 222] width 18 height 18
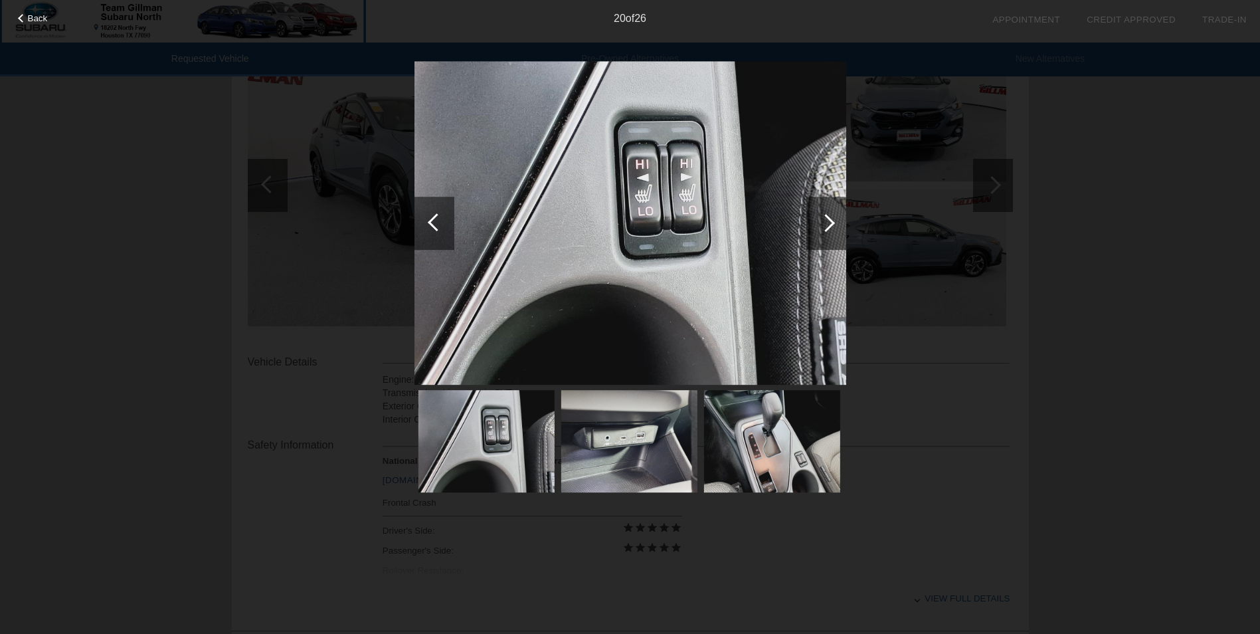
click at [432, 219] on div at bounding box center [437, 222] width 18 height 18
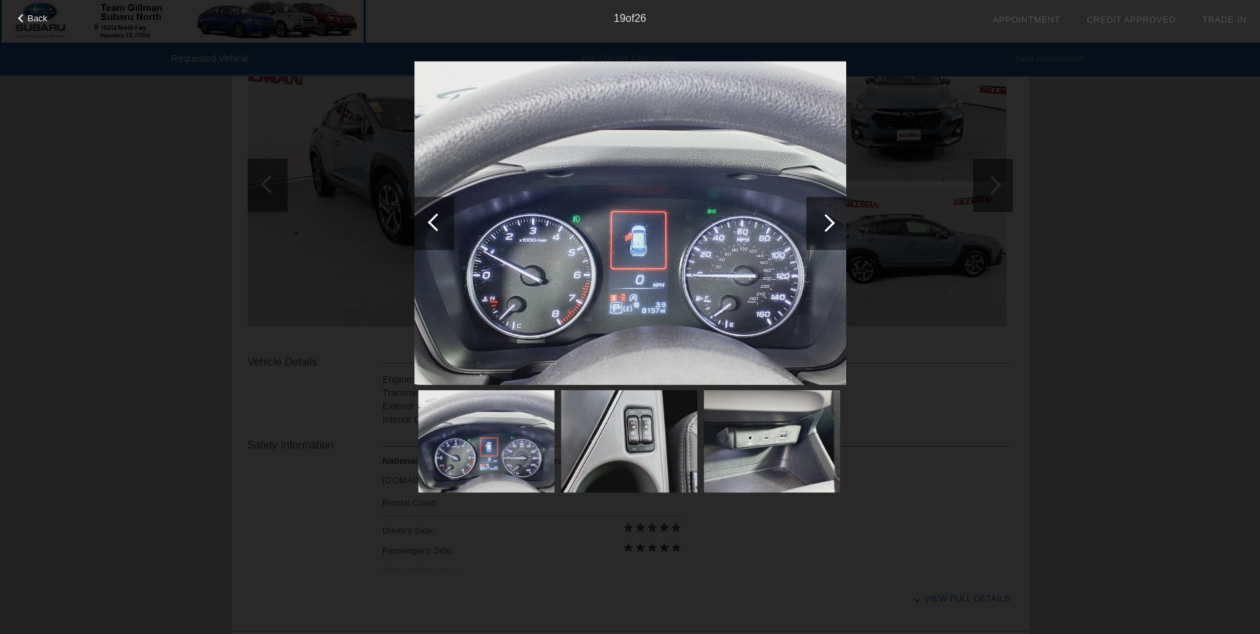
click at [432, 219] on div at bounding box center [437, 222] width 18 height 18
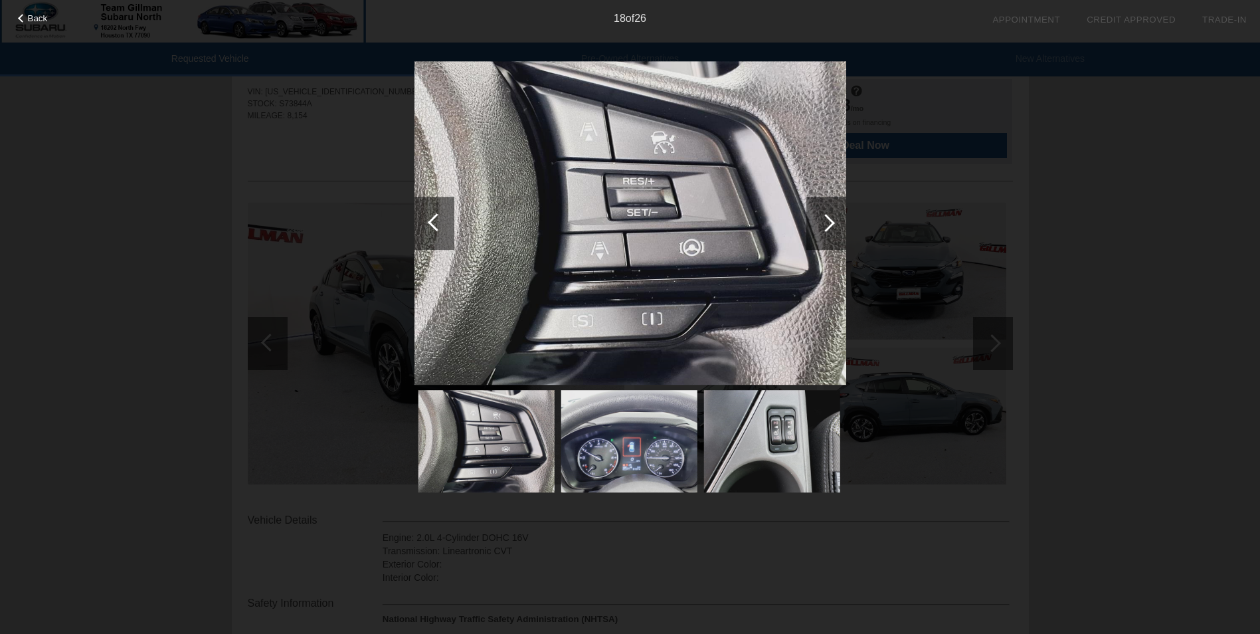
scroll to position [66, 0]
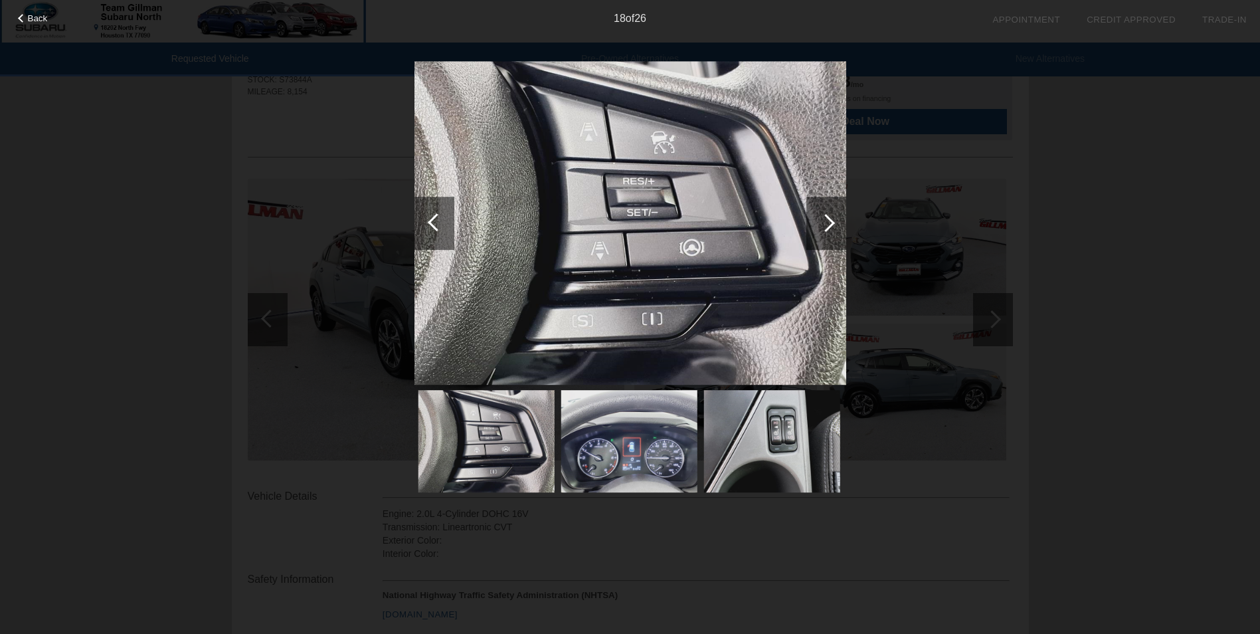
click at [538, 250] on img at bounding box center [630, 223] width 432 height 324
